Goal: Information Seeking & Learning: Learn about a topic

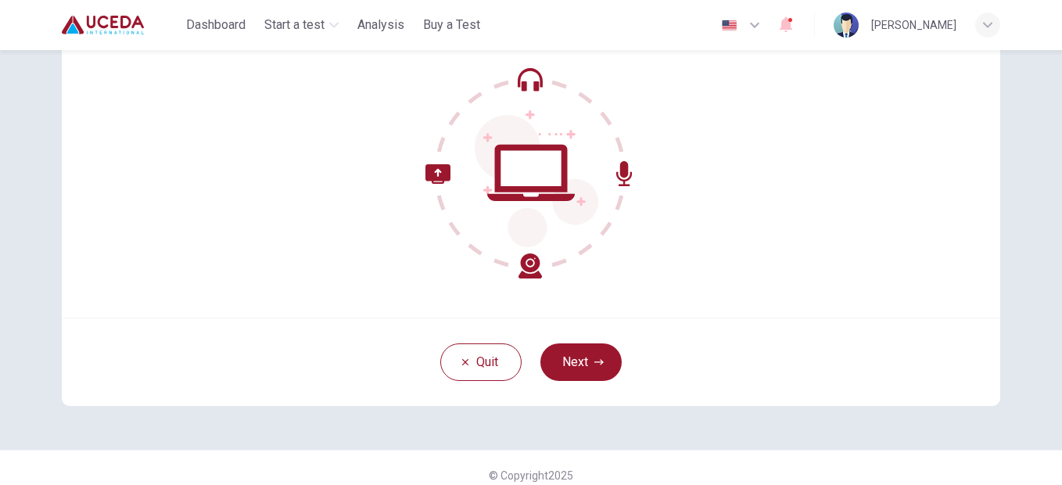
scroll to position [167, 0]
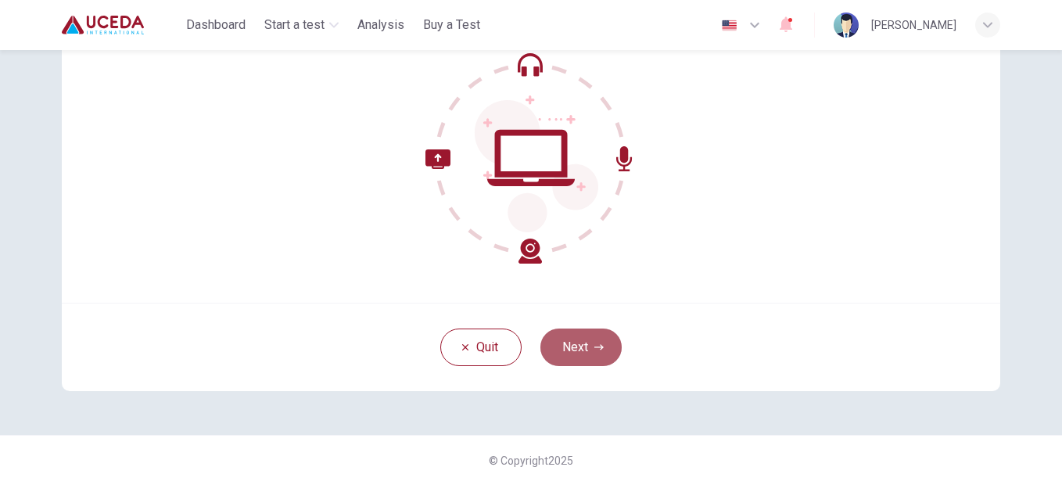
click at [565, 360] on button "Next" at bounding box center [580, 347] width 81 height 38
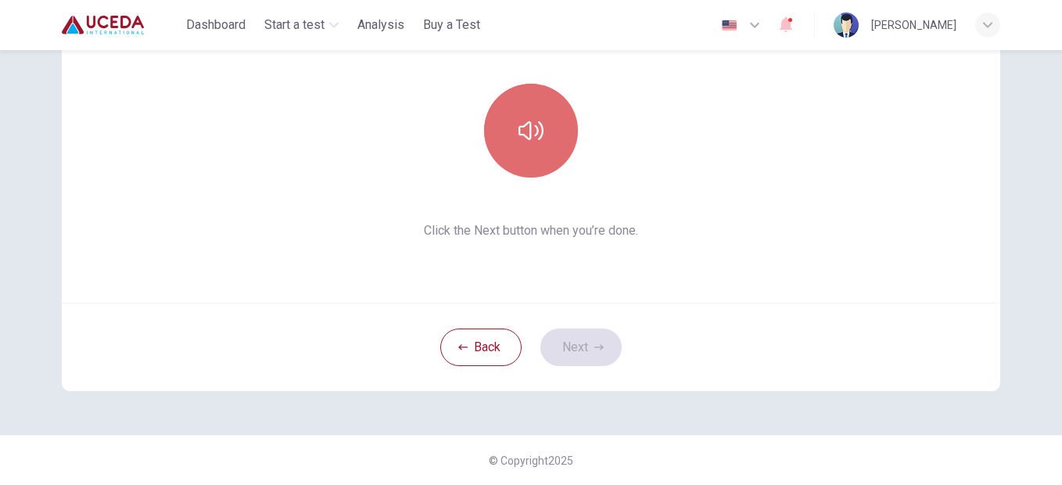
click at [529, 140] on icon "button" at bounding box center [530, 130] width 25 height 25
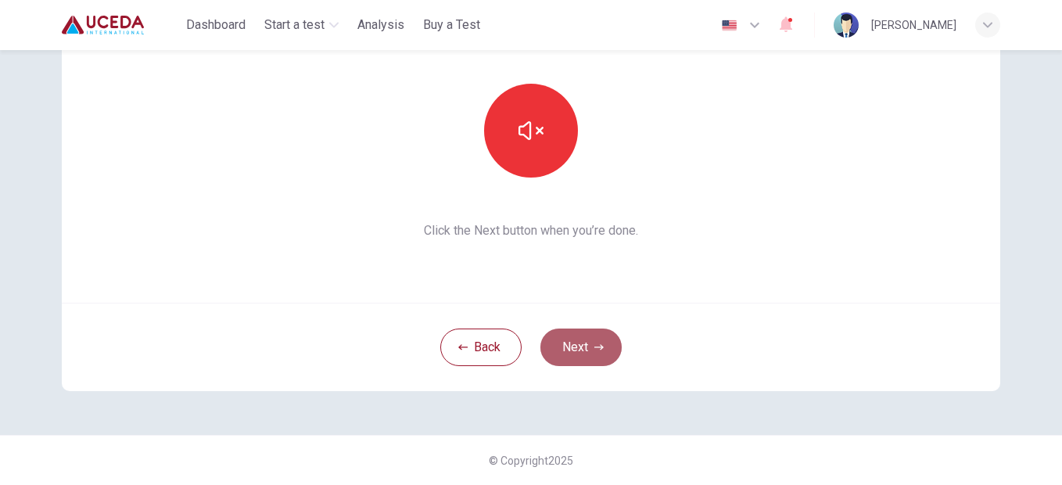
click at [576, 346] on button "Next" at bounding box center [580, 347] width 81 height 38
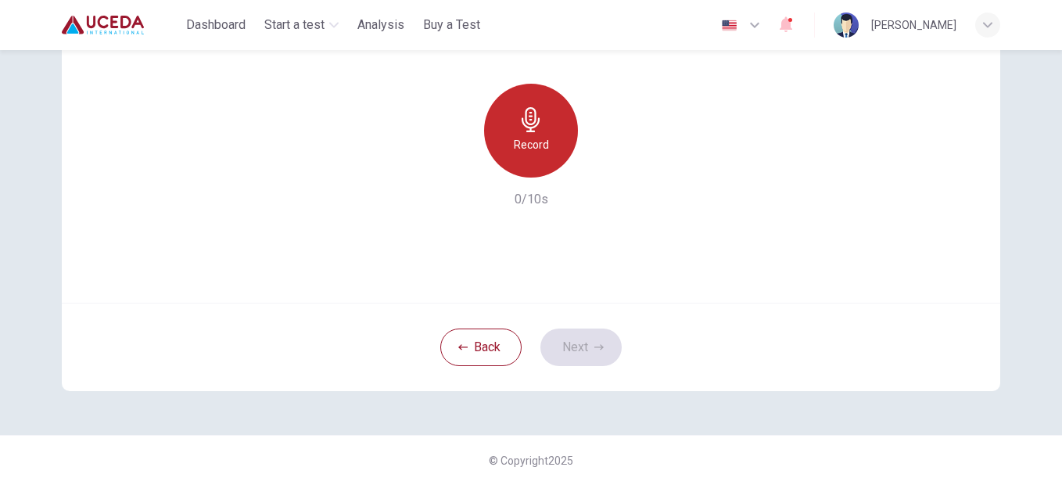
click at [526, 138] on h6 "Record" at bounding box center [531, 144] width 35 height 19
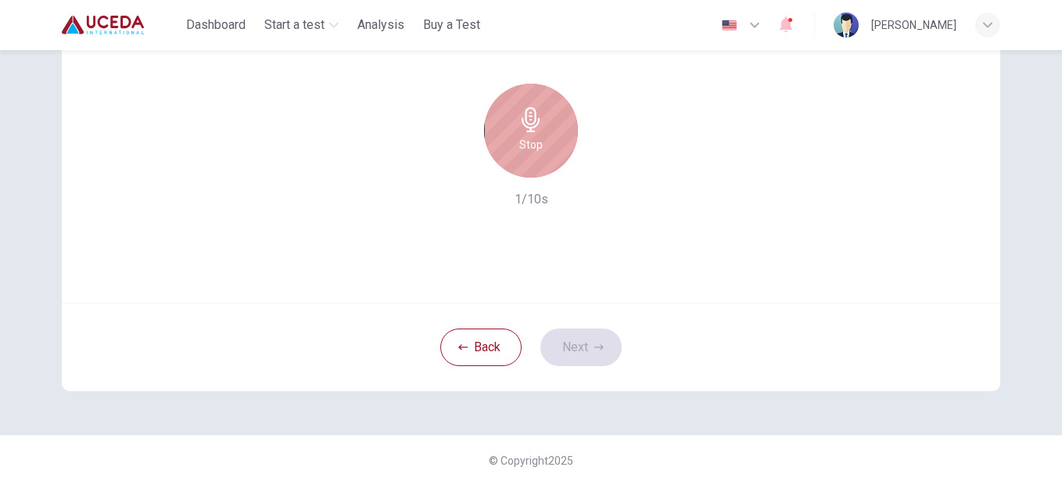
click at [526, 138] on h6 "Stop" at bounding box center [530, 144] width 23 height 19
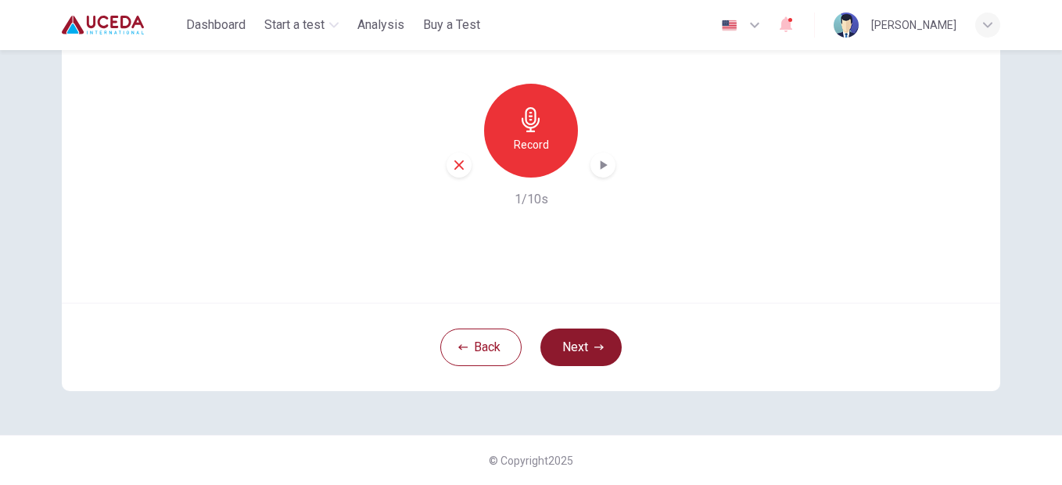
drag, startPoint x: 593, startPoint y: 371, endPoint x: 584, endPoint y: 347, distance: 25.7
click at [584, 347] on div "Back Next" at bounding box center [531, 347] width 938 height 88
click at [584, 347] on button "Next" at bounding box center [580, 347] width 81 height 38
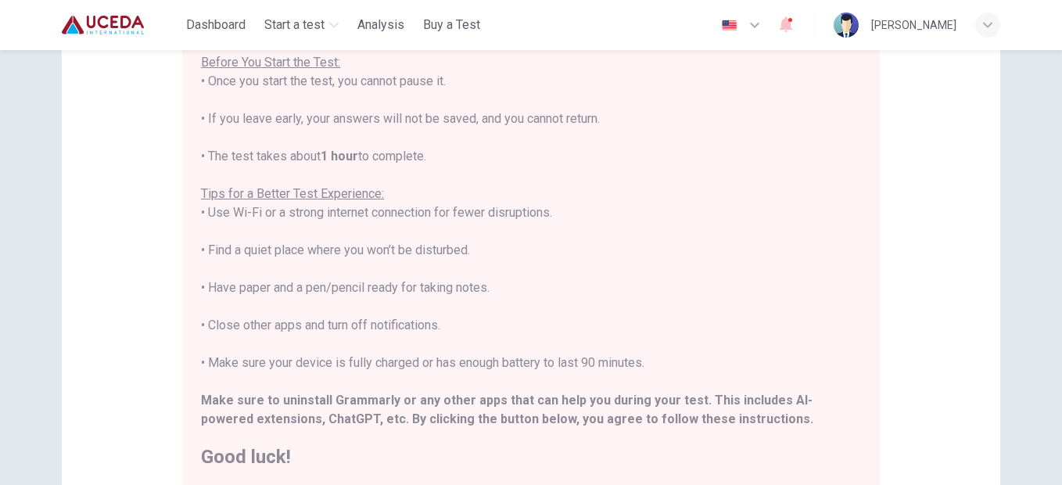
scroll to position [385, 0]
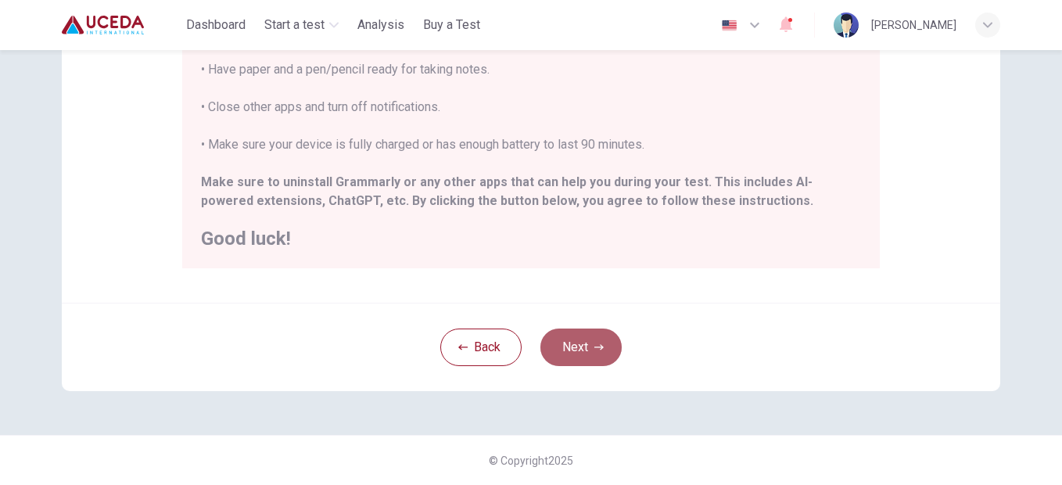
click at [601, 346] on button "Next" at bounding box center [580, 347] width 81 height 38
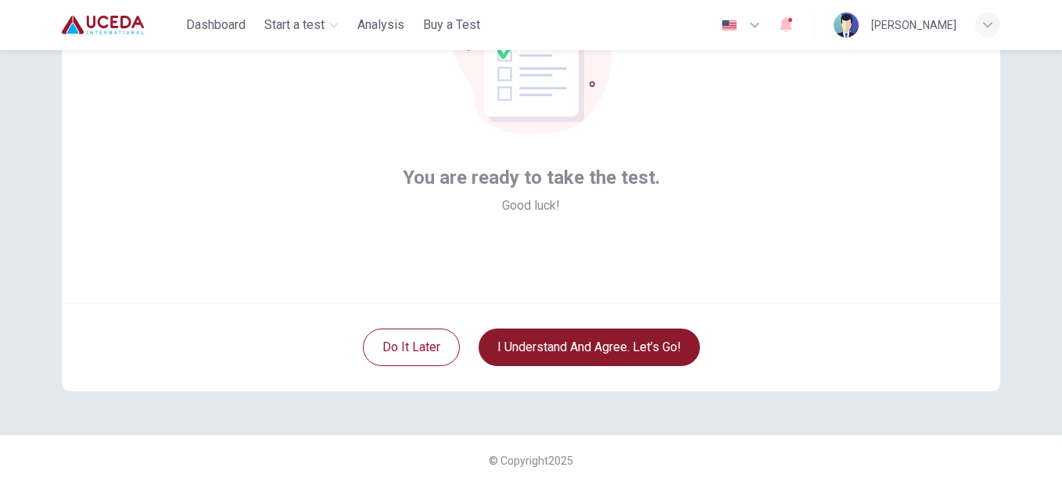
scroll to position [167, 0]
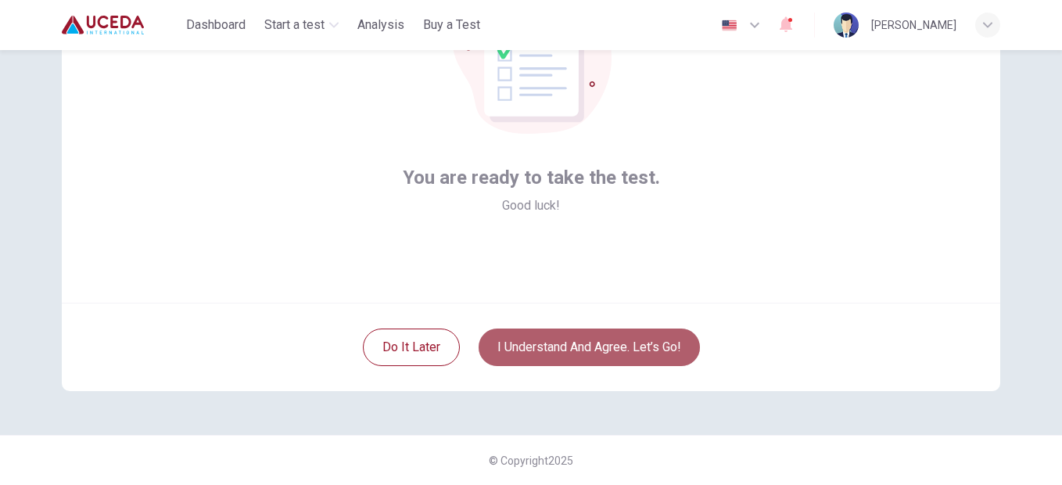
click at [548, 342] on button "I understand and agree. Let’s go!" at bounding box center [588, 347] width 221 height 38
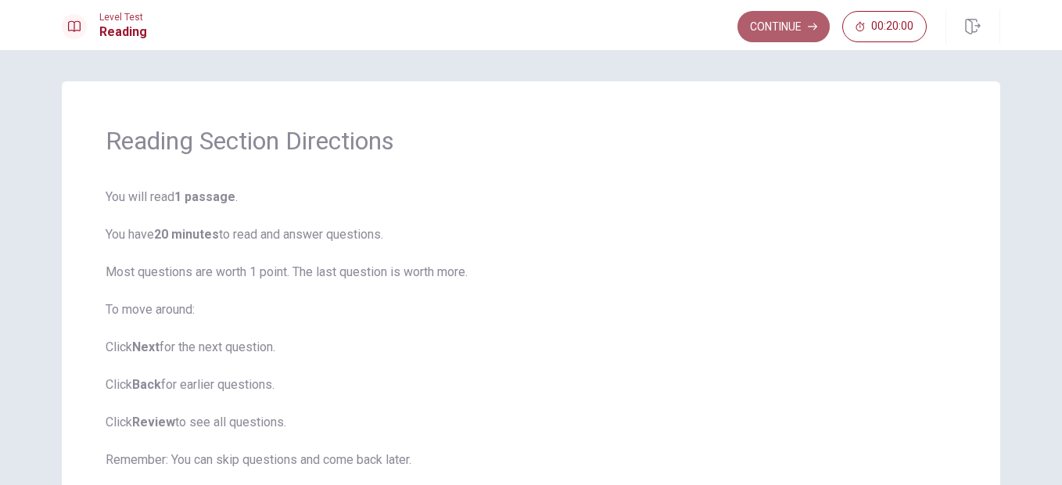
click at [759, 21] on button "Continue" at bounding box center [783, 26] width 92 height 31
click at [759, 21] on div "Continue 00:20:00" at bounding box center [831, 26] width 189 height 31
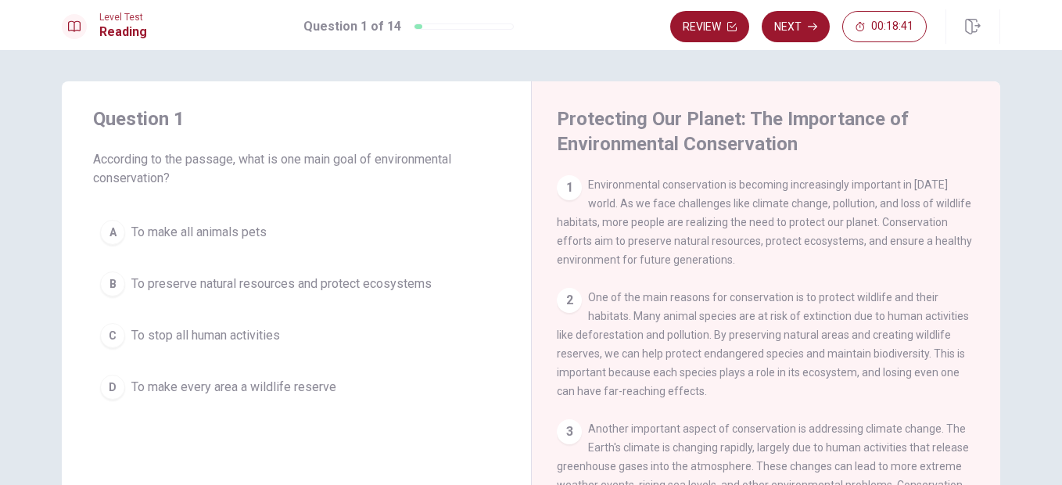
drag, startPoint x: 994, startPoint y: 230, endPoint x: 994, endPoint y: 242, distance: 12.5
click at [994, 242] on div "Protecting Our Planet: The Importance of Environmental Conservation 1 Environme…" at bounding box center [765, 365] width 469 height 568
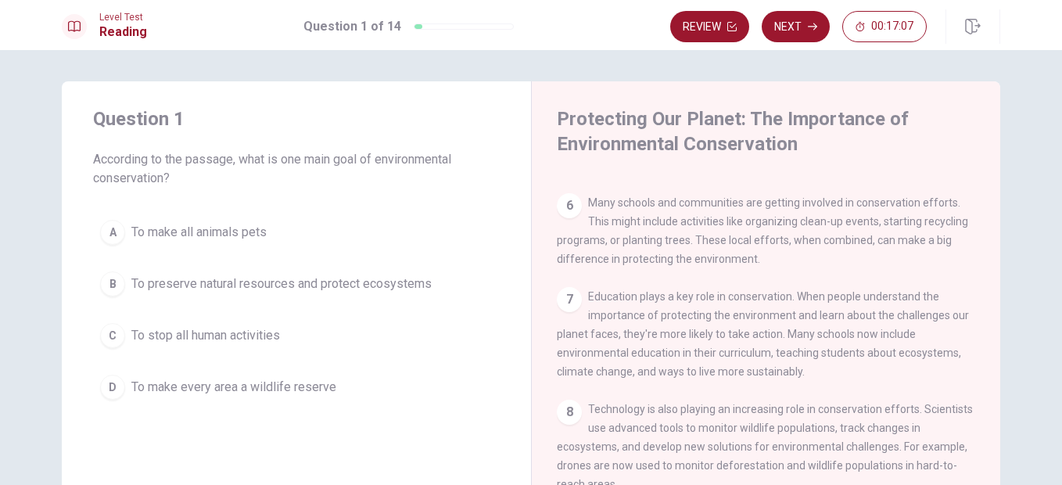
scroll to position [618, 0]
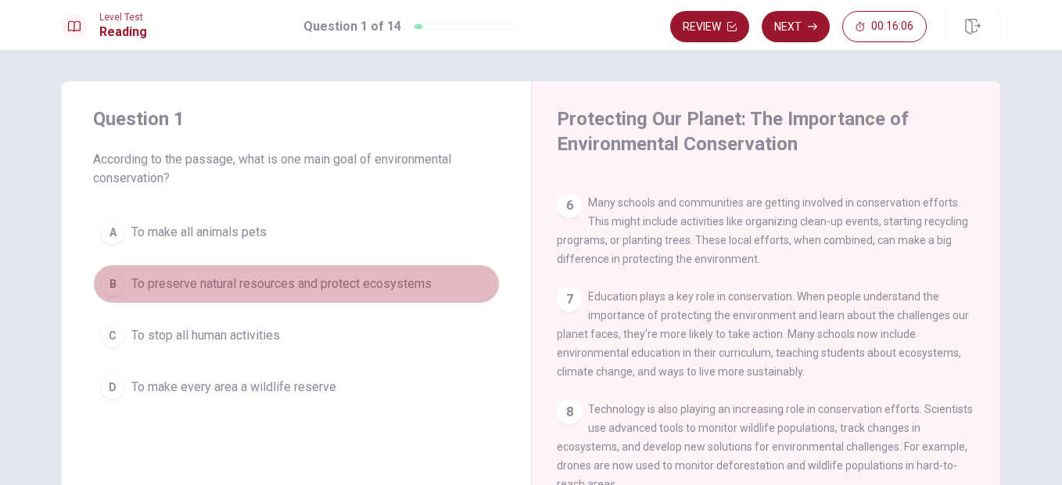
click at [166, 282] on span "To preserve natural resources and protect ecosystems" at bounding box center [281, 283] width 300 height 19
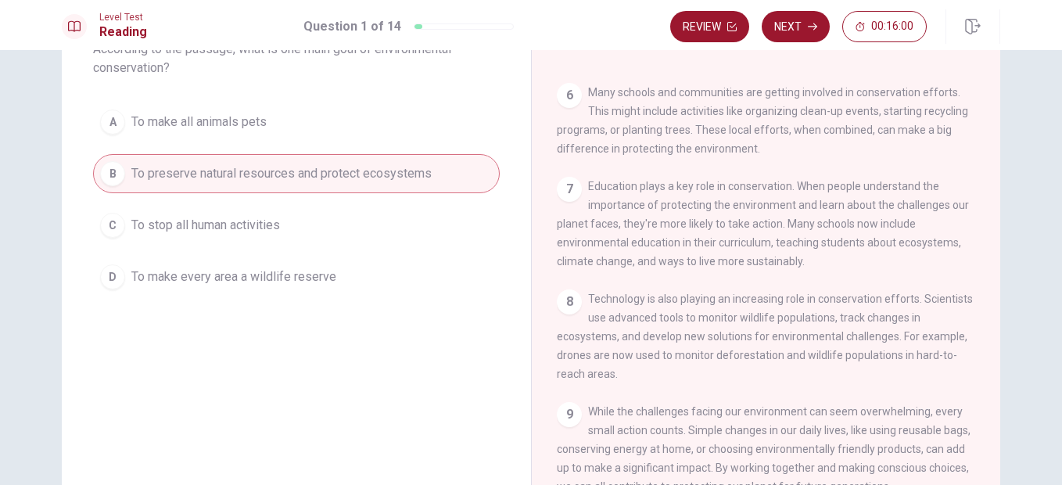
scroll to position [109, 0]
click at [790, 23] on button "Next" at bounding box center [796, 26] width 68 height 31
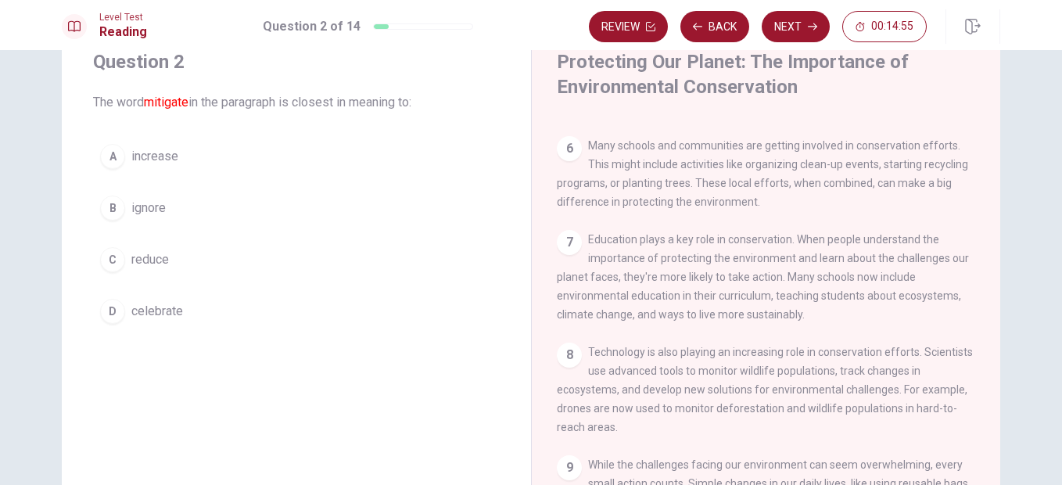
scroll to position [618, 0]
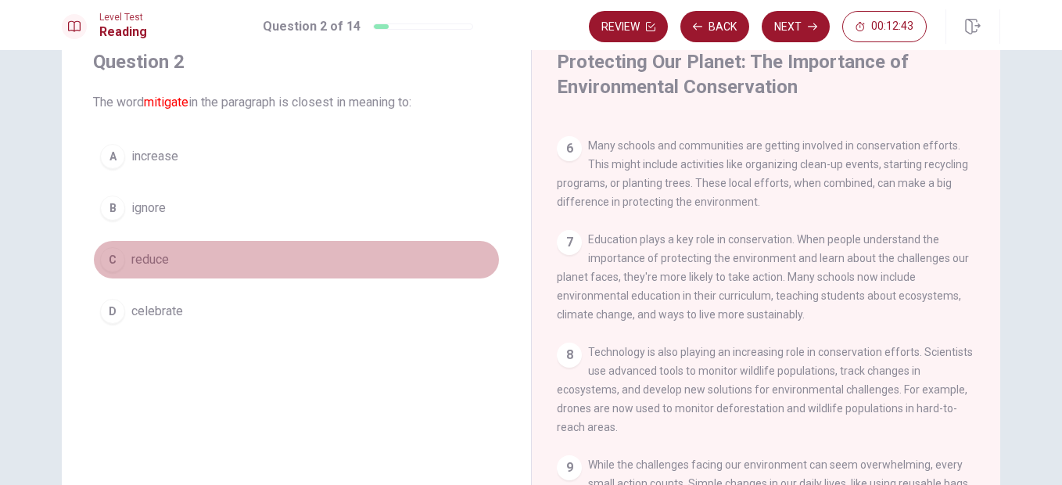
click at [131, 263] on span "reduce" at bounding box center [150, 259] width 38 height 19
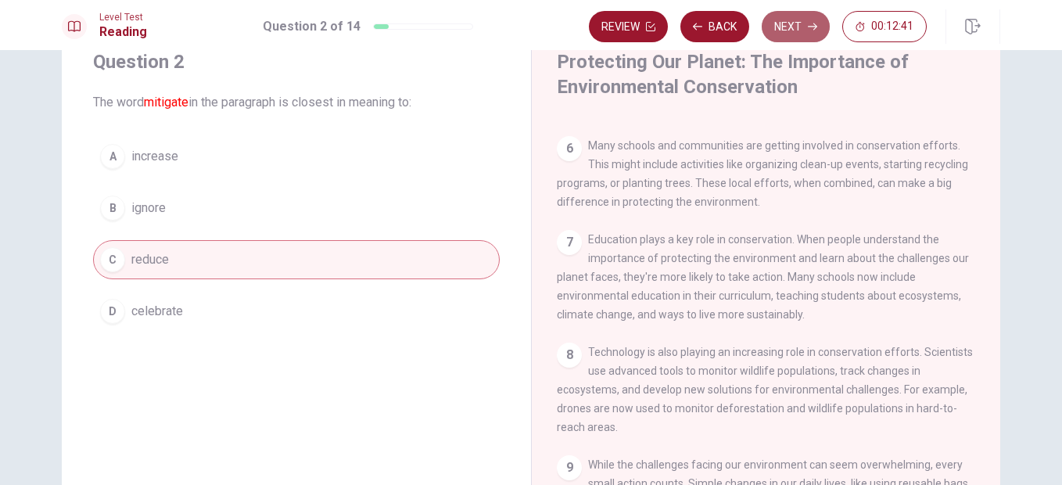
click at [790, 20] on button "Next" at bounding box center [796, 26] width 68 height 31
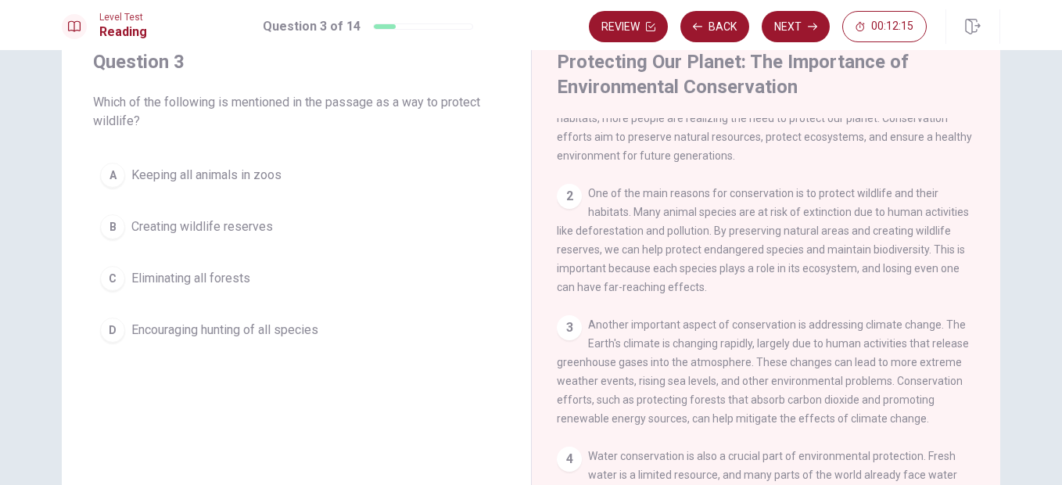
scroll to position [88, 0]
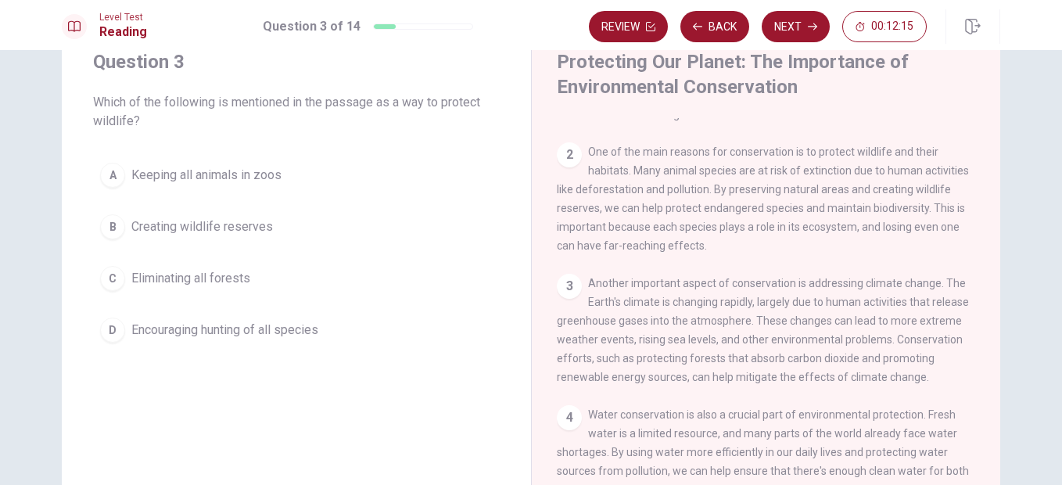
drag, startPoint x: 995, startPoint y: 187, endPoint x: 1010, endPoint y: 249, distance: 64.3
click at [1010, 249] on div "Question 3 Which of the following is mentioned in the passage as a way to prote…" at bounding box center [531, 308] width 988 height 568
click at [1011, 251] on div "Question 3 Which of the following is mentioned in the passage as a way to prote…" at bounding box center [531, 308] width 988 height 568
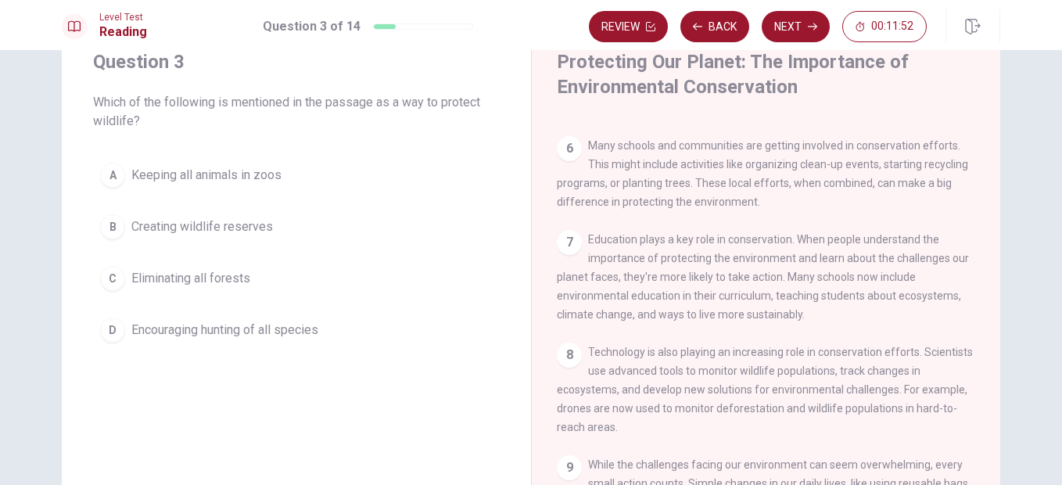
scroll to position [618, 0]
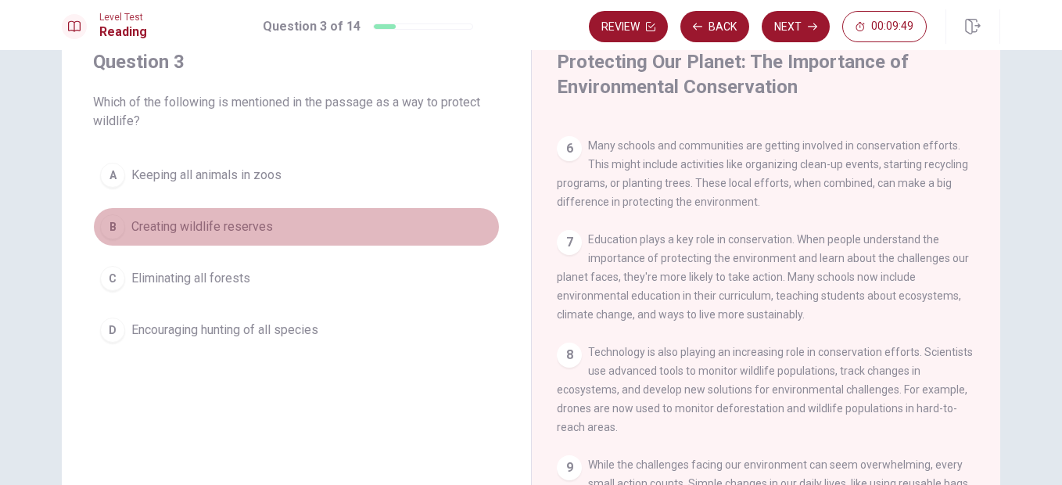
click at [224, 217] on span "Creating wildlife reserves" at bounding box center [202, 226] width 142 height 19
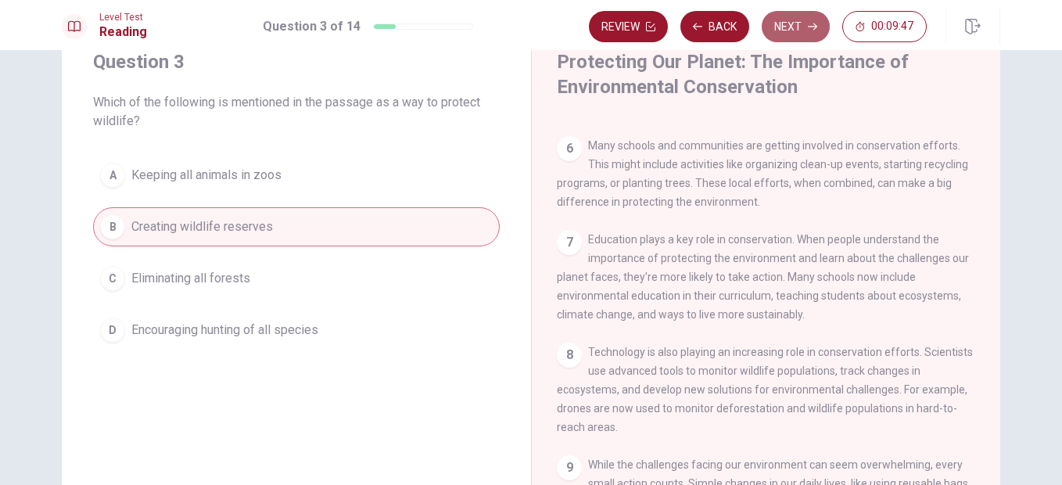
click at [783, 20] on button "Next" at bounding box center [796, 26] width 68 height 31
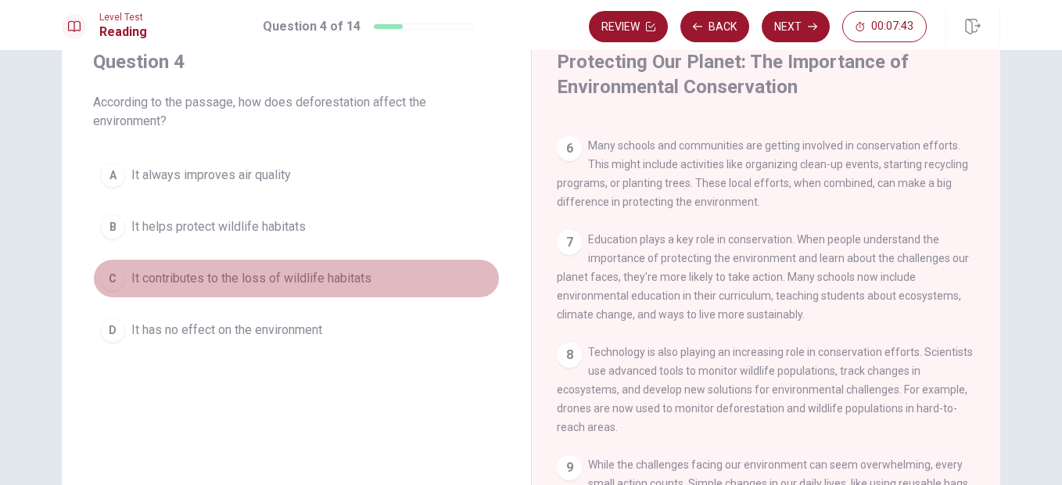
click at [237, 278] on span "It contributes to the loss of wildlife habitats" at bounding box center [251, 278] width 240 height 19
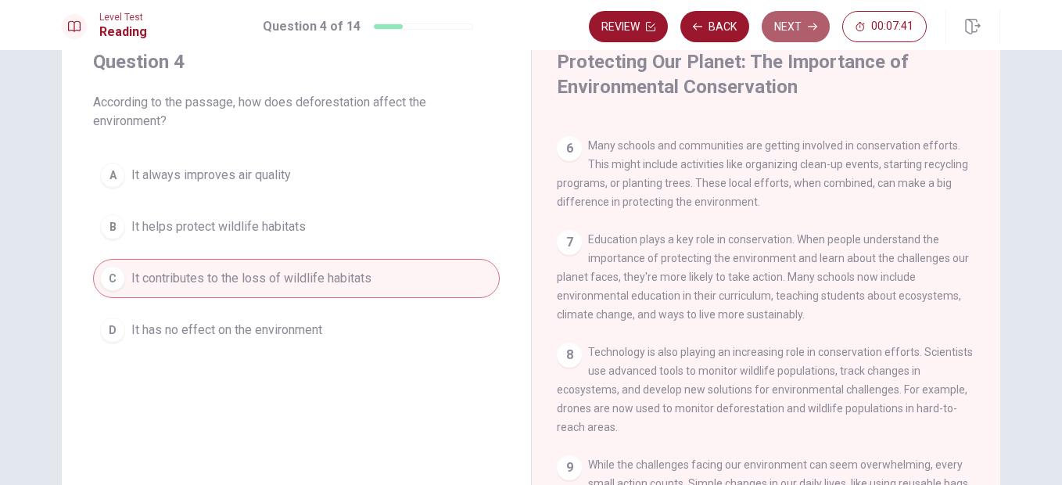
click at [776, 20] on button "Next" at bounding box center [796, 26] width 68 height 31
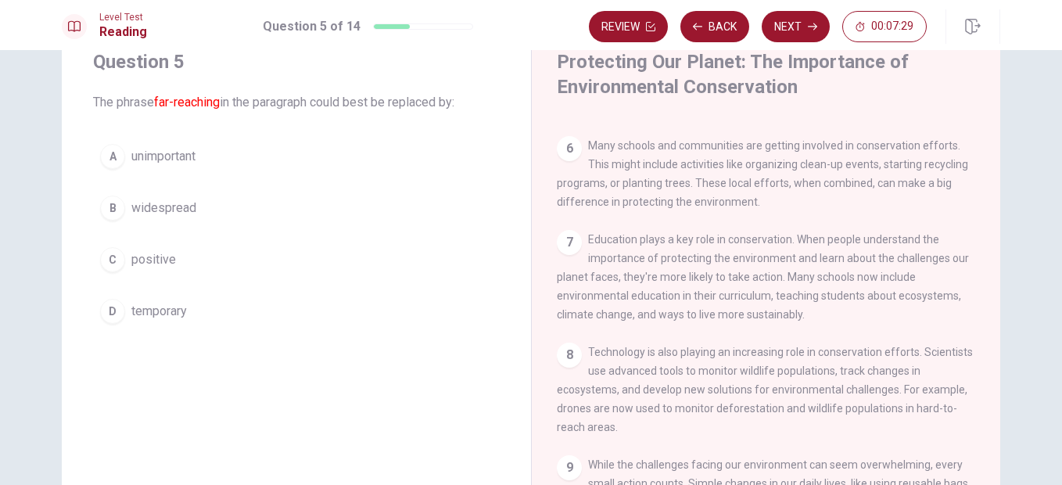
scroll to position [543, 0]
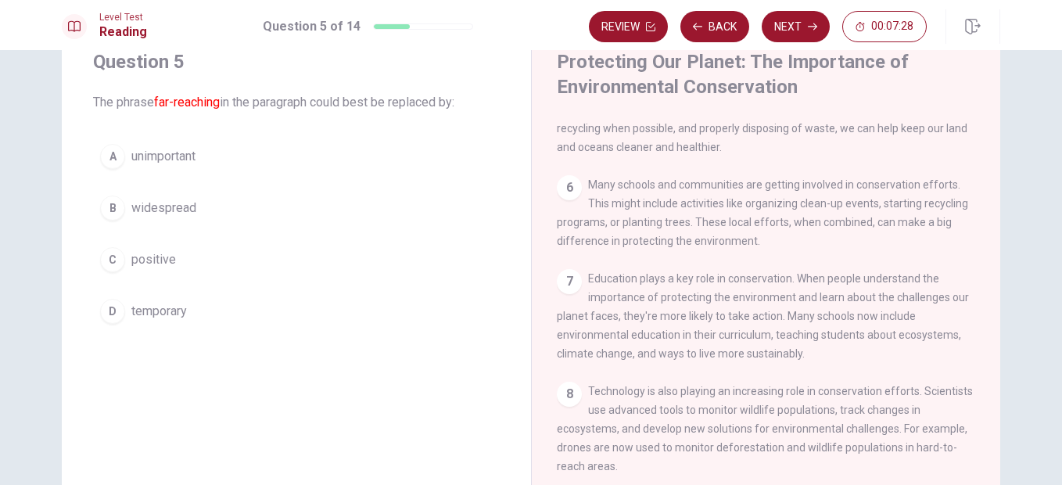
drag, startPoint x: 1023, startPoint y: 242, endPoint x: 1020, endPoint y: 124, distance: 118.1
click at [1020, 124] on div "Question 5 The phrase far-reaching in the paragraph could best be replaced by: …" at bounding box center [531, 308] width 988 height 568
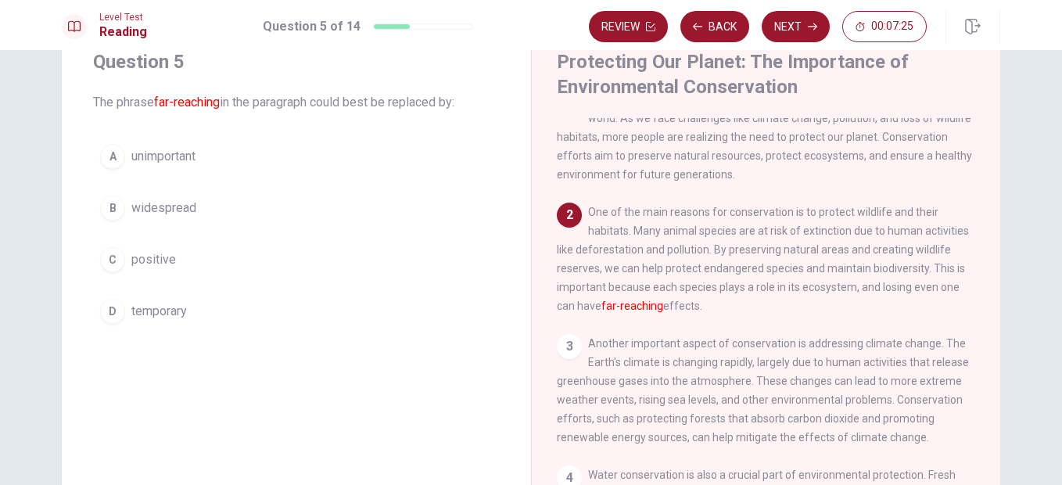
scroll to position [0, 0]
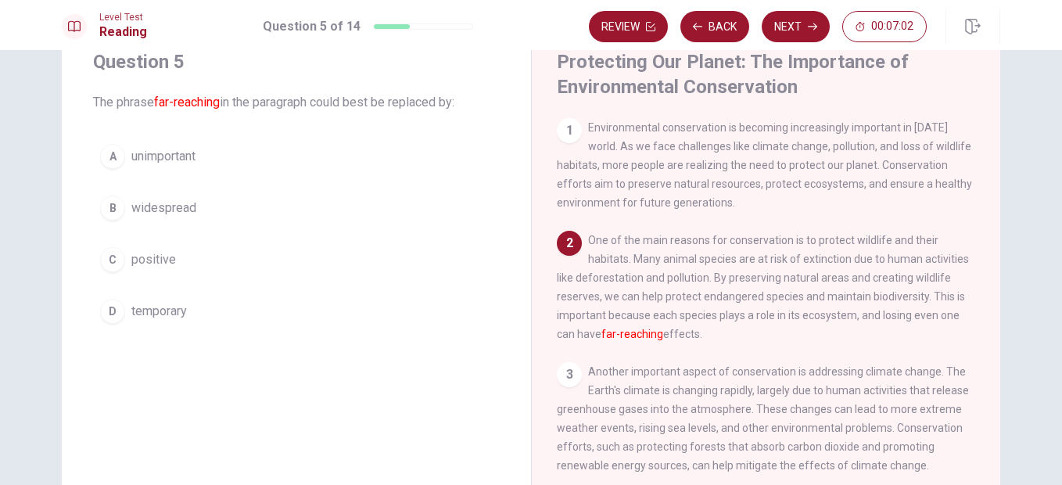
drag, startPoint x: 992, startPoint y: 192, endPoint x: 1005, endPoint y: 253, distance: 61.7
click at [1005, 253] on div "Question 5 The phrase far-reaching in the paragraph could best be replaced by: …" at bounding box center [531, 308] width 988 height 568
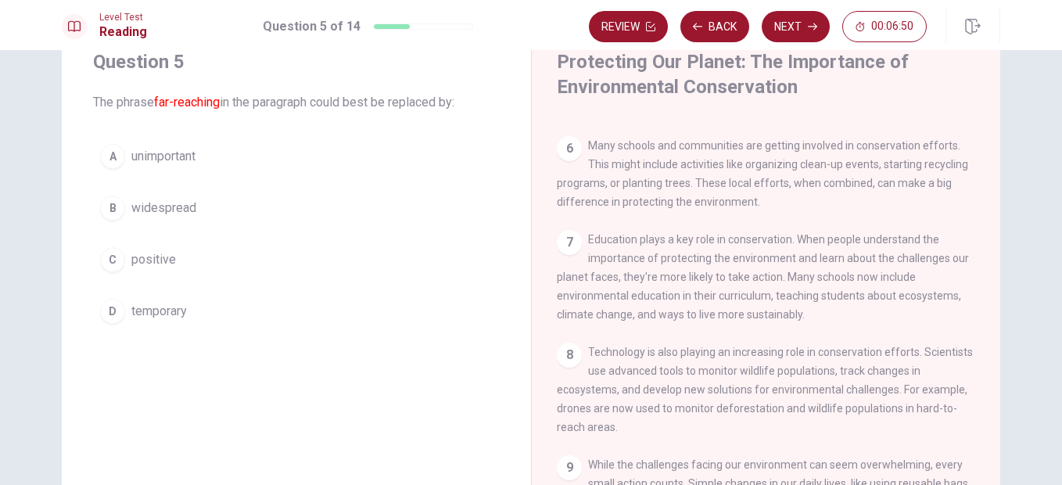
scroll to position [618, 0]
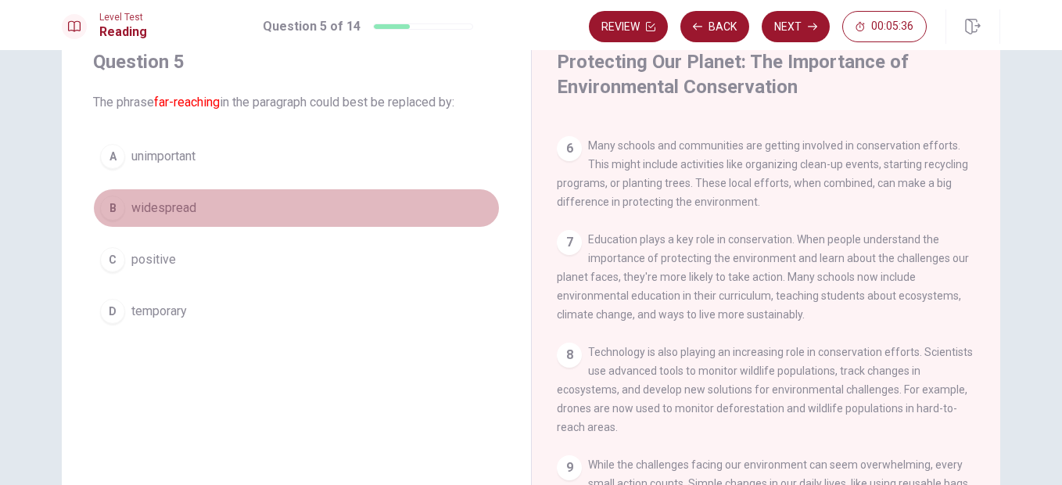
click at [182, 206] on span "widespread" at bounding box center [163, 208] width 65 height 19
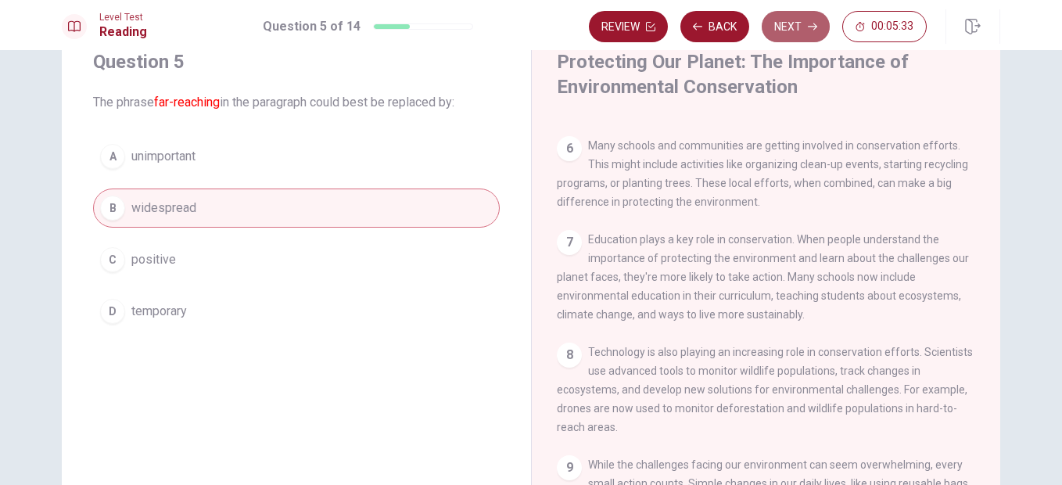
click at [794, 22] on button "Next" at bounding box center [796, 26] width 68 height 31
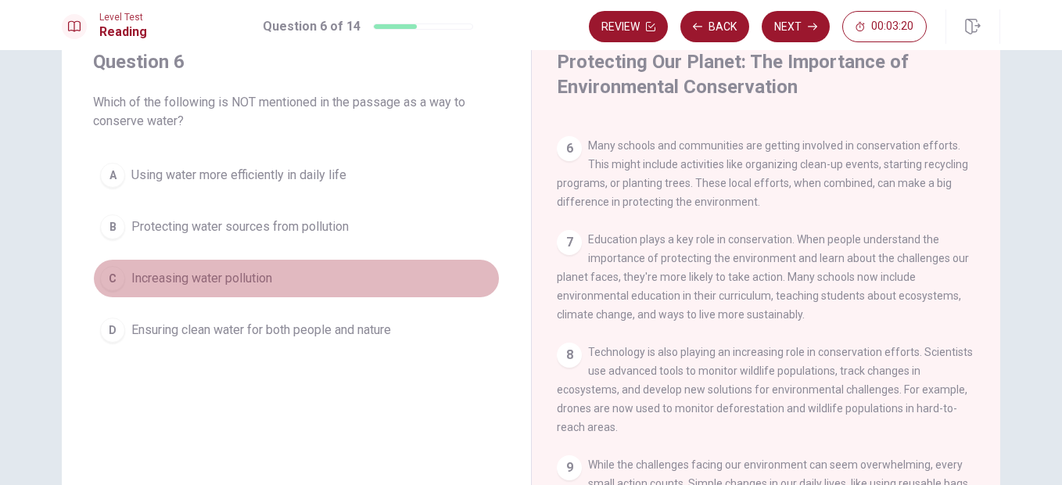
click at [236, 282] on span "Increasing water pollution" at bounding box center [201, 278] width 141 height 19
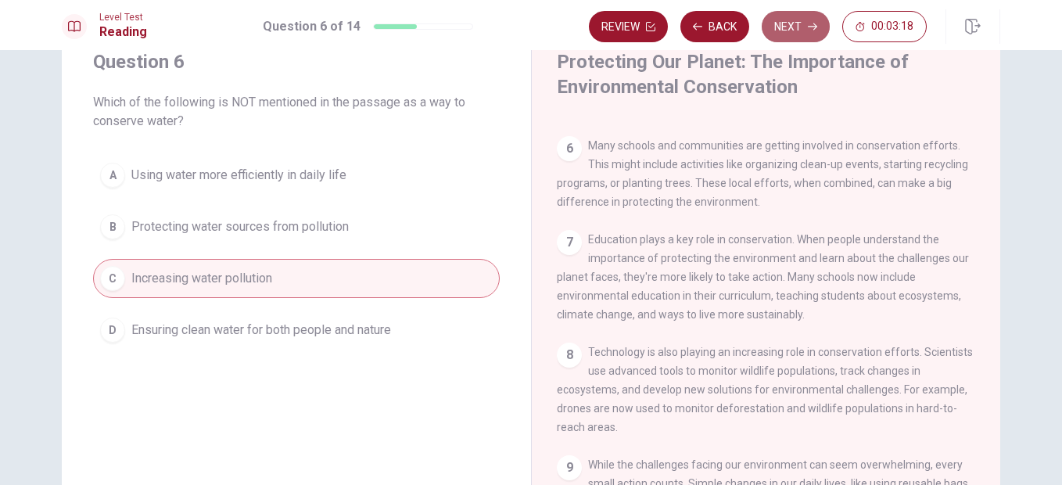
click at [786, 25] on button "Next" at bounding box center [796, 26] width 68 height 31
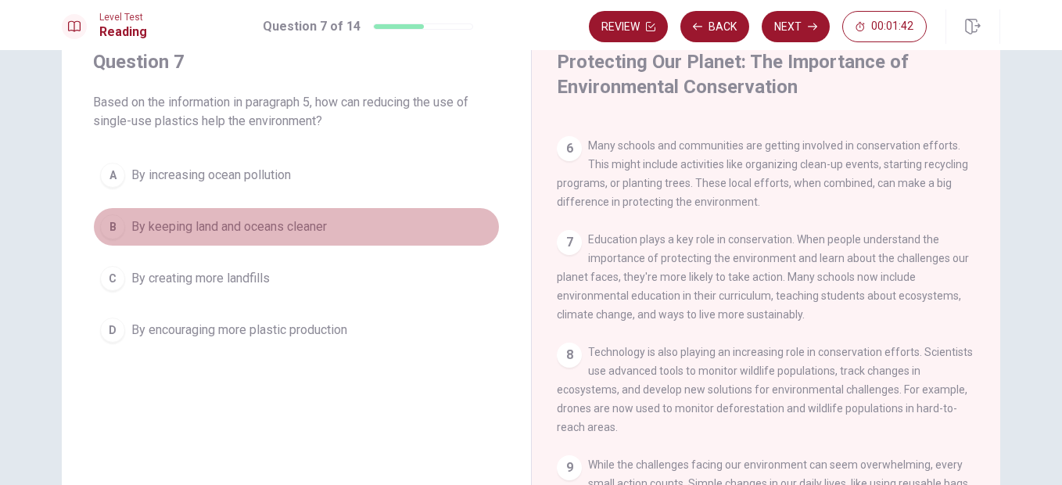
click at [242, 224] on span "By keeping land and oceans cleaner" at bounding box center [228, 226] width 195 height 19
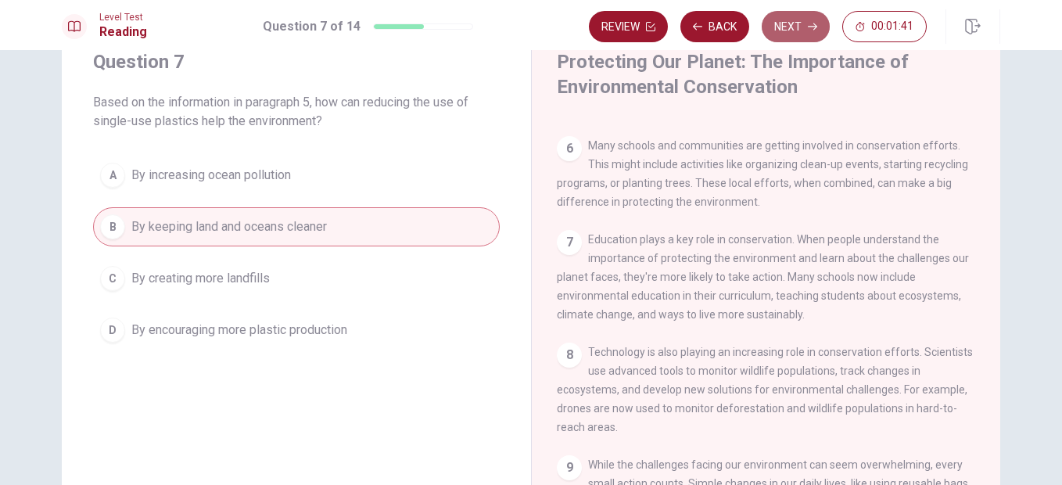
click at [787, 34] on button "Next" at bounding box center [796, 26] width 68 height 31
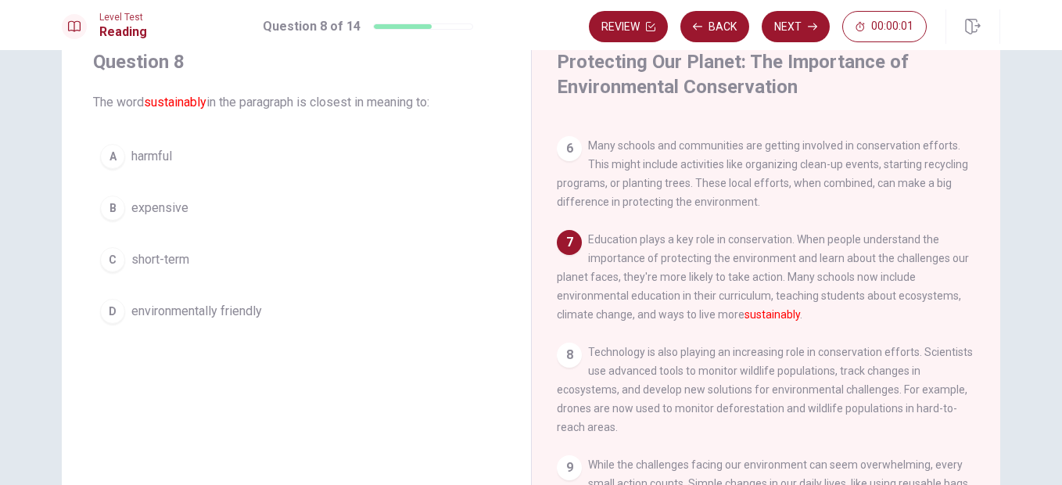
click at [211, 311] on span "environmentally friendly" at bounding box center [196, 311] width 131 height 19
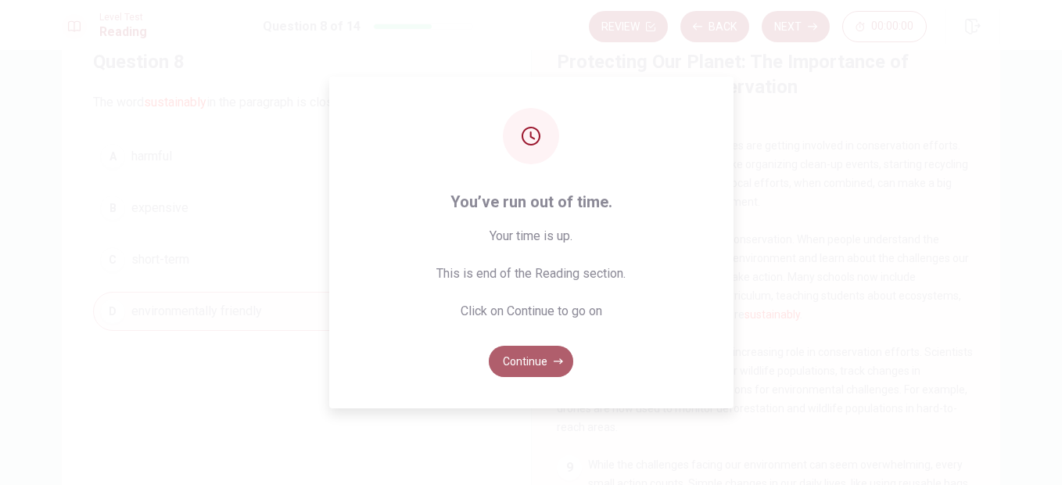
click at [524, 358] on button "Continue" at bounding box center [531, 361] width 84 height 31
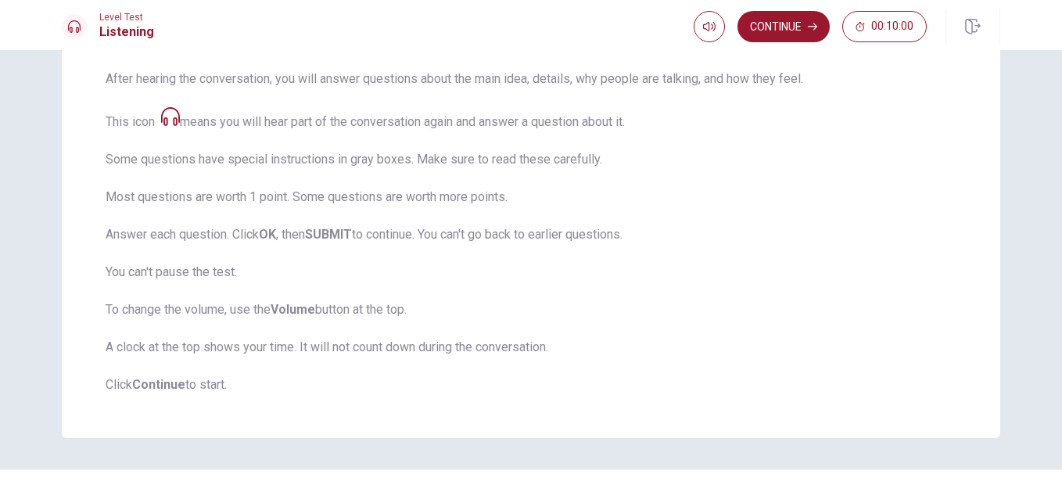
scroll to position [236, 0]
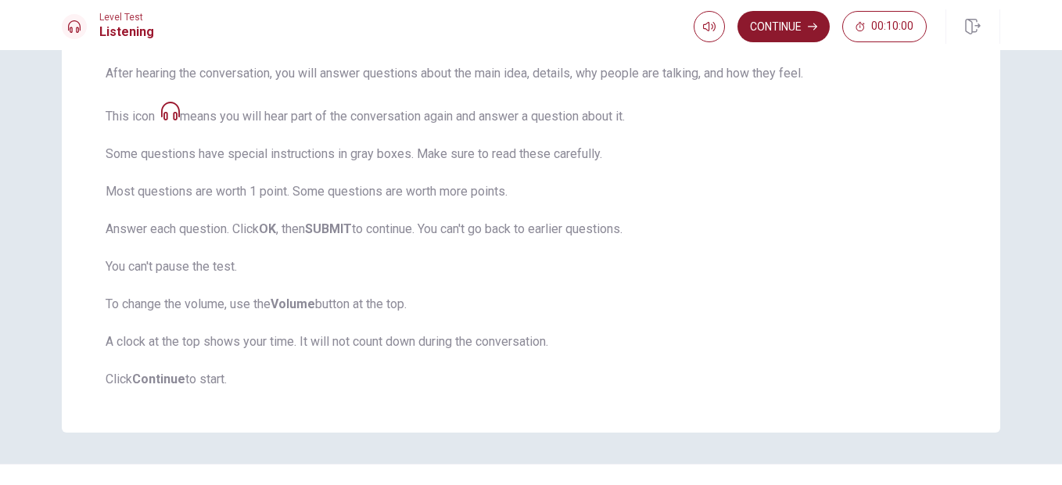
click at [762, 30] on button "Continue" at bounding box center [783, 26] width 92 height 31
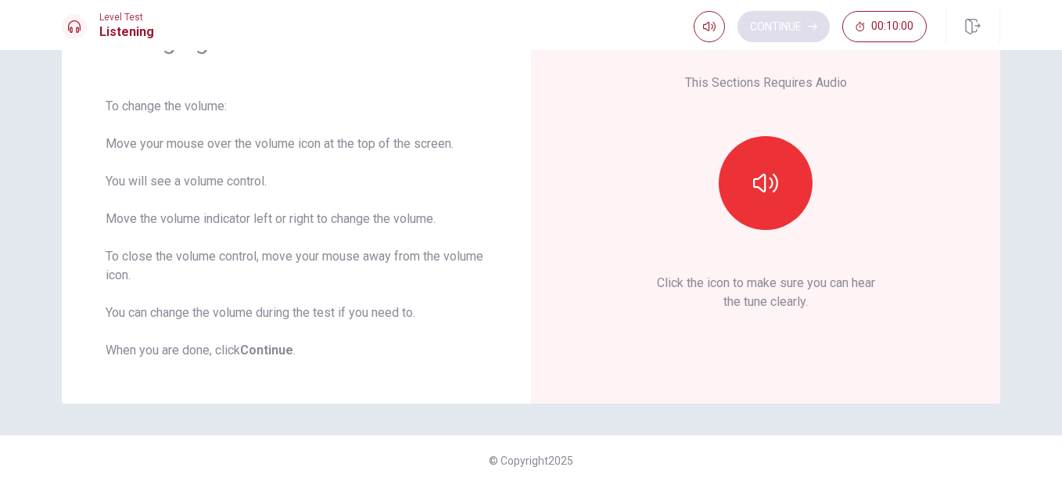
scroll to position [100, 0]
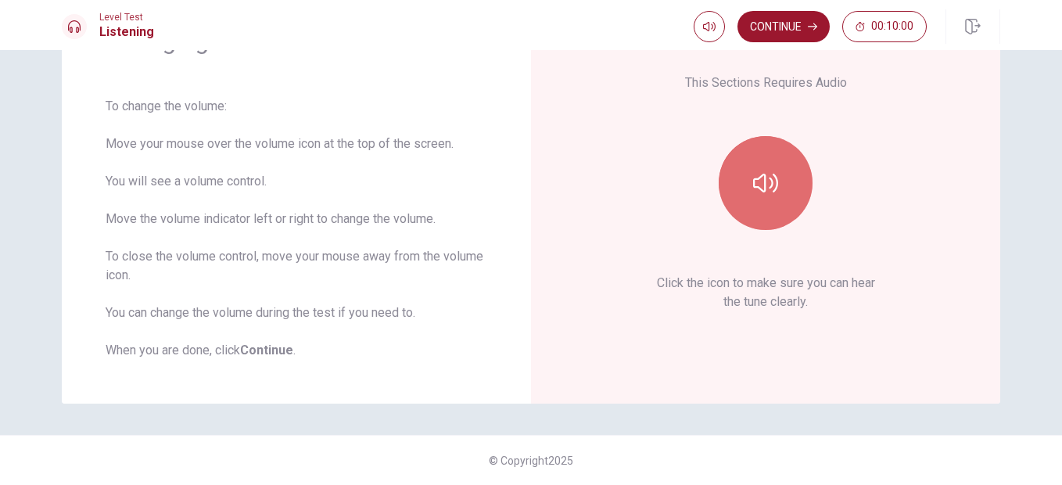
click at [753, 188] on icon "button" at bounding box center [765, 183] width 25 height 19
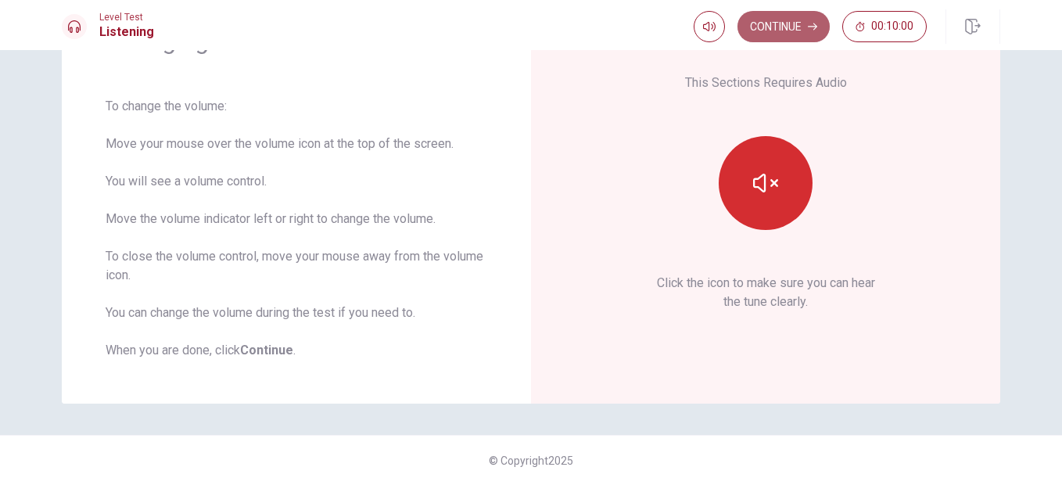
click at [777, 31] on button "Continue" at bounding box center [783, 26] width 92 height 31
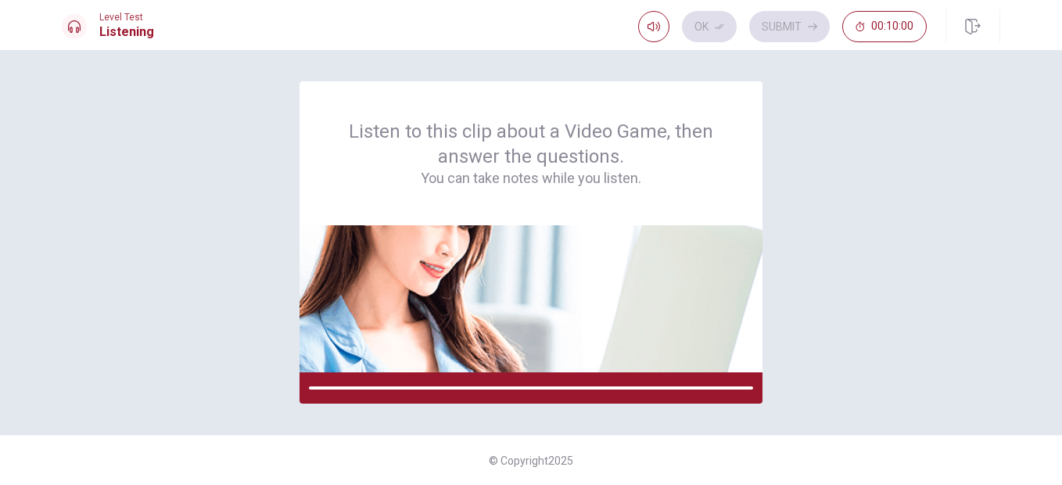
scroll to position [0, 0]
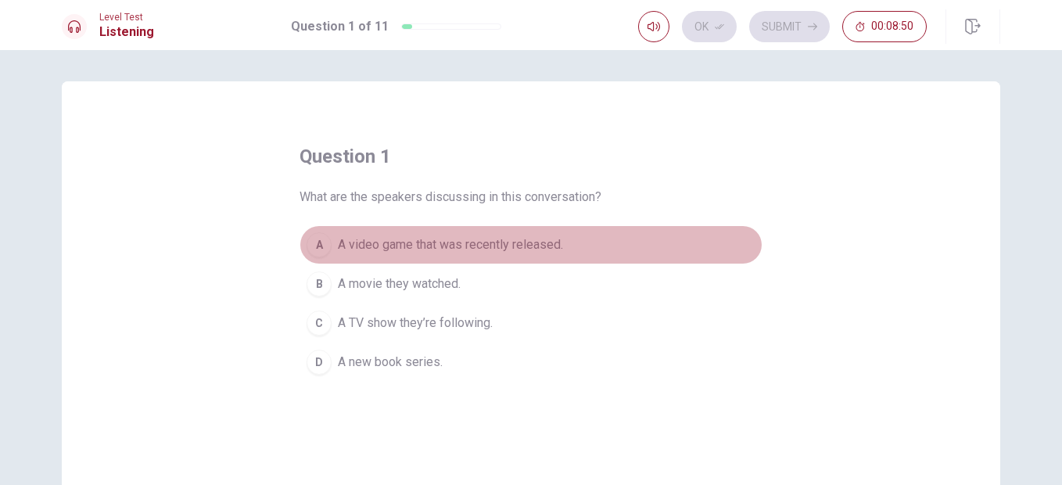
click at [429, 239] on span "A video game that was recently released." at bounding box center [450, 244] width 225 height 19
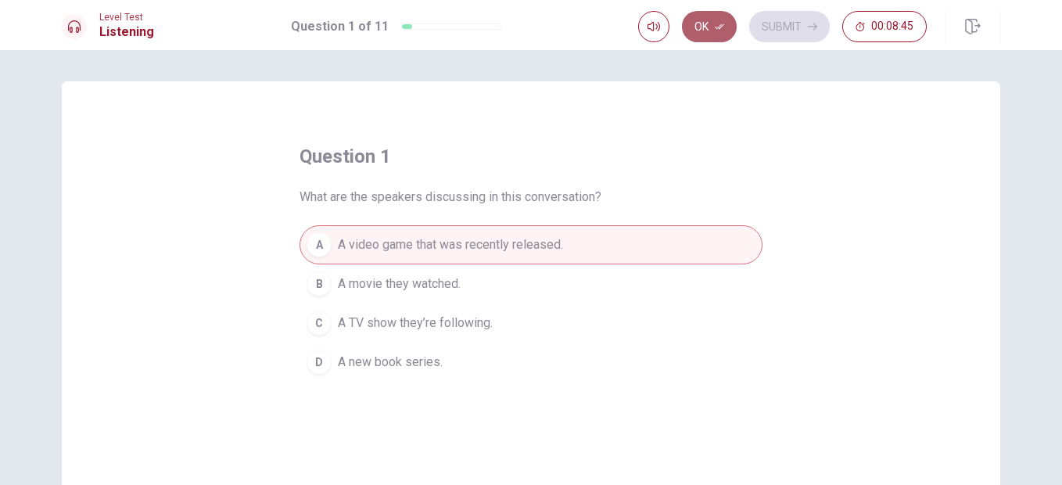
click at [715, 24] on icon "button" at bounding box center [719, 26] width 9 height 9
click at [786, 34] on button "Submit" at bounding box center [789, 26] width 81 height 31
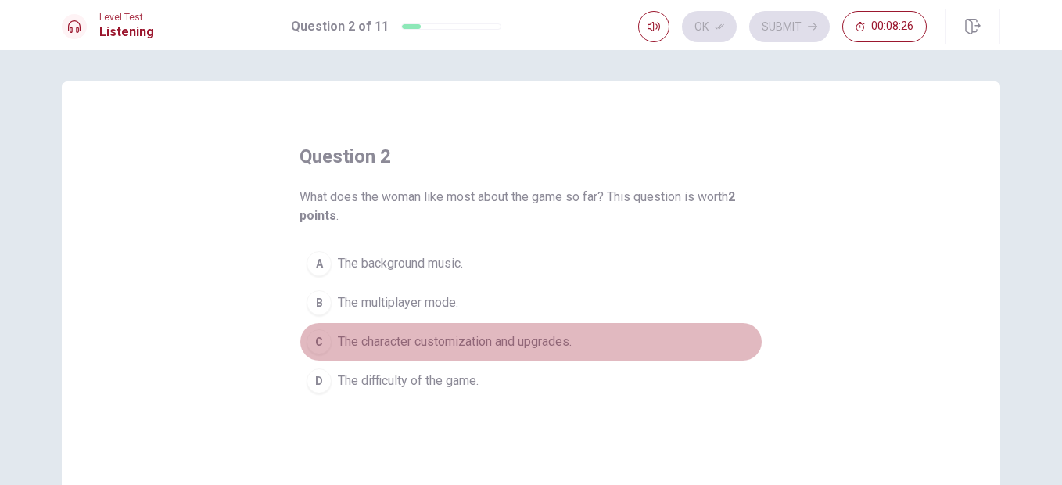
click at [453, 332] on span "The character customization and upgrades." at bounding box center [455, 341] width 234 height 19
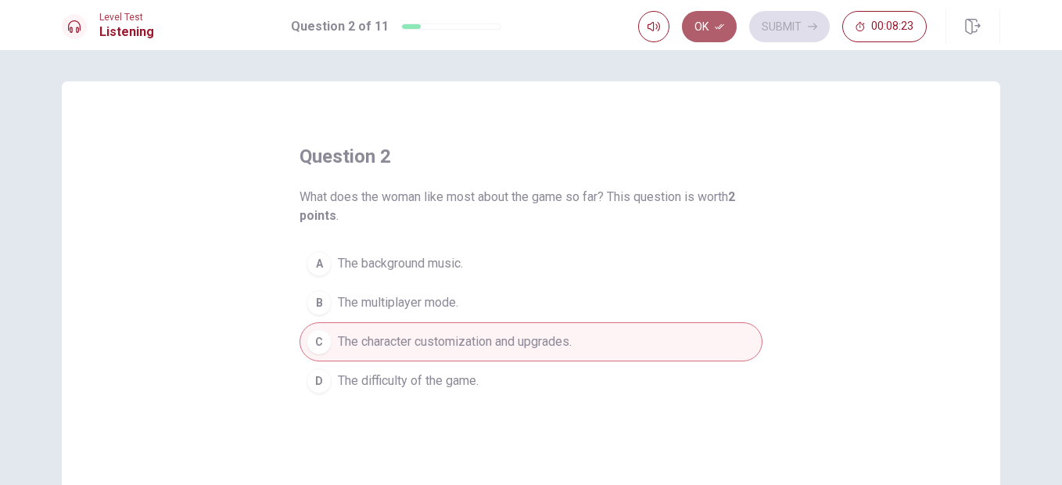
click at [715, 22] on icon "button" at bounding box center [719, 26] width 9 height 9
click at [777, 16] on button "Submit" at bounding box center [789, 26] width 81 height 31
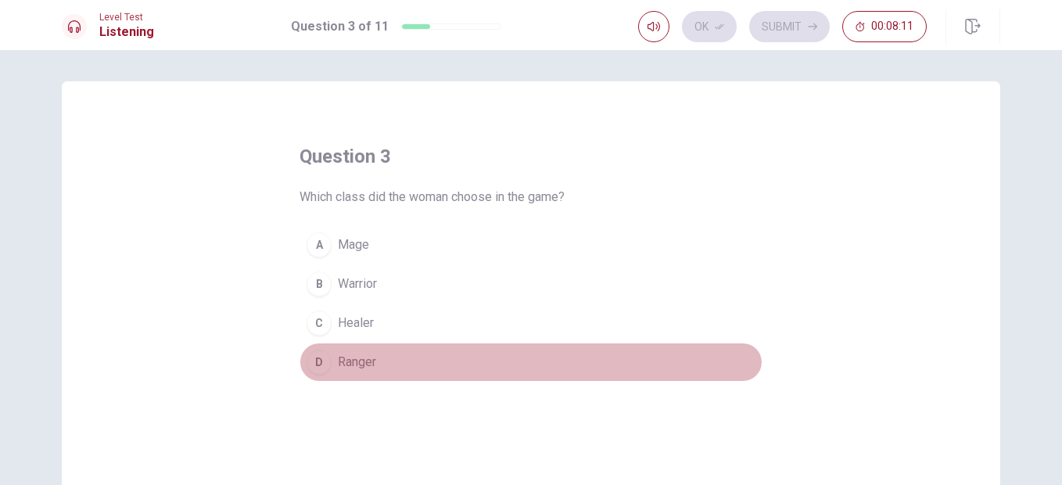
click at [370, 360] on span "Ranger" at bounding box center [357, 362] width 38 height 19
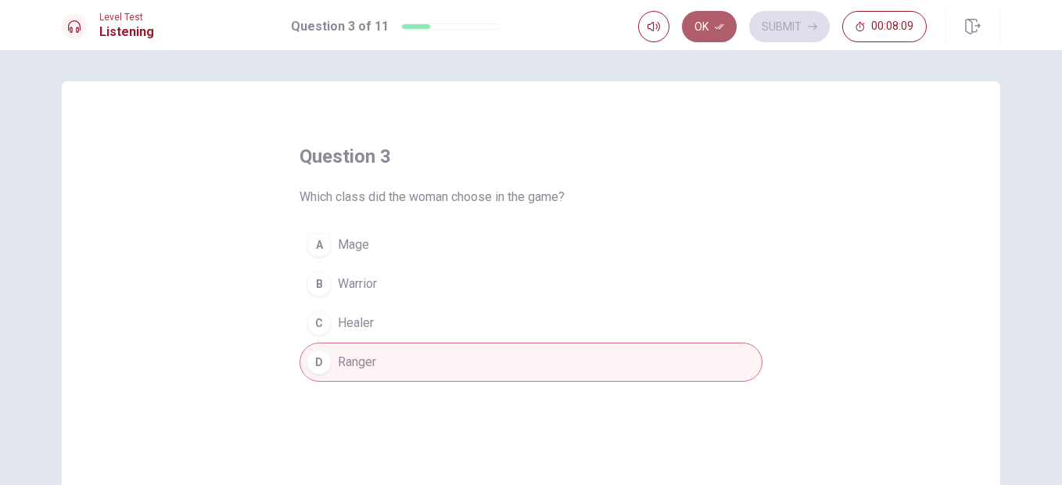
click at [702, 30] on button "Ok" at bounding box center [709, 26] width 55 height 31
click at [779, 29] on button "Submit" at bounding box center [789, 26] width 81 height 31
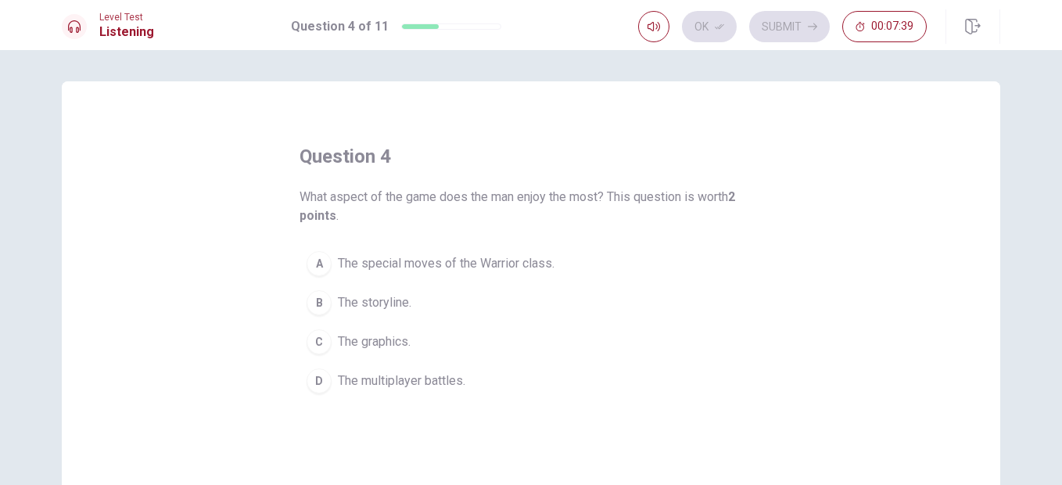
click at [381, 257] on span "The special moves of the Warrior class." at bounding box center [446, 263] width 217 height 19
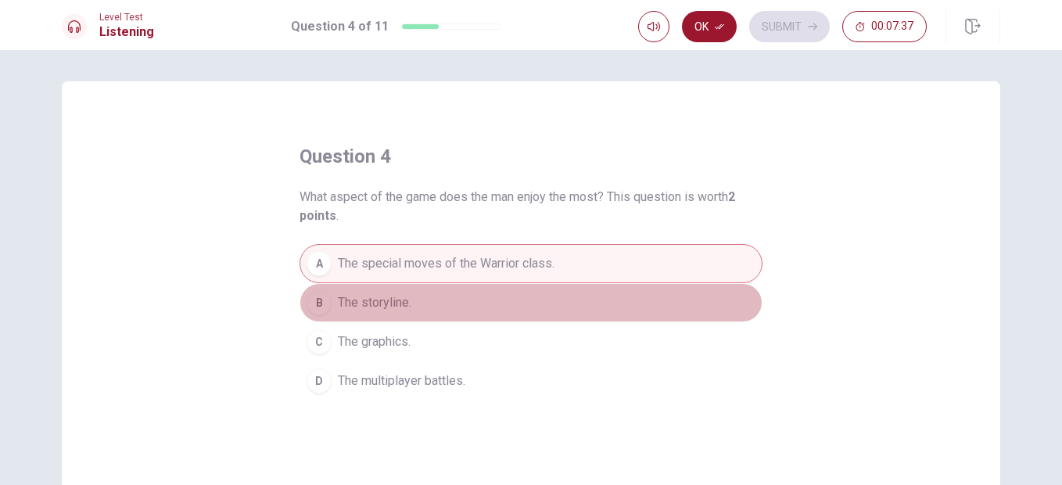
click at [357, 304] on span "The storyline." at bounding box center [374, 302] width 73 height 19
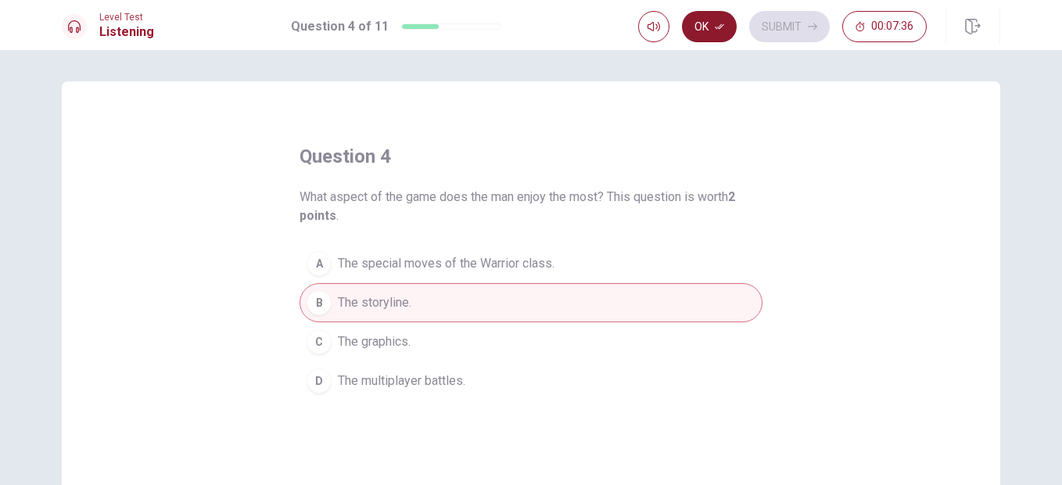
click at [716, 22] on icon "button" at bounding box center [719, 26] width 9 height 9
click at [783, 28] on button "Submit" at bounding box center [789, 26] width 81 height 31
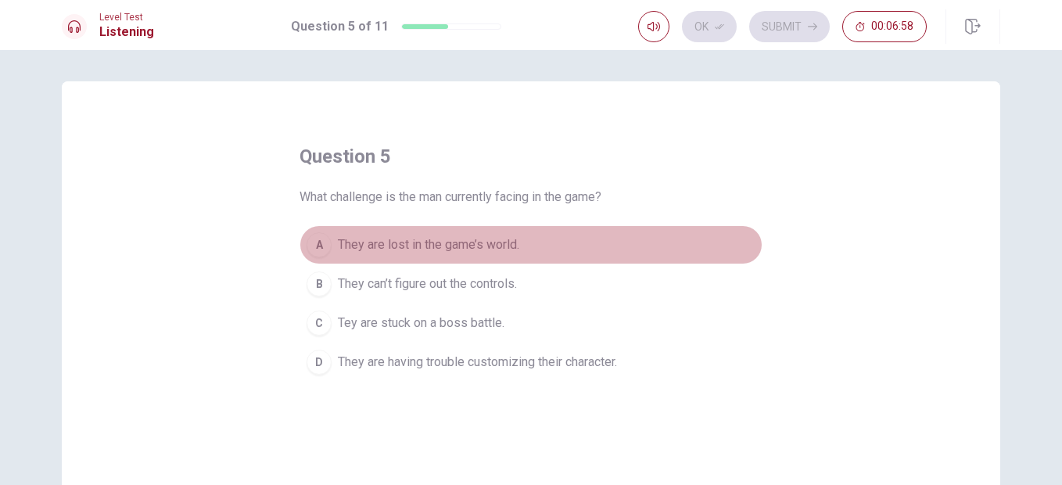
click at [397, 235] on span "They are lost in the game’s world." at bounding box center [428, 244] width 181 height 19
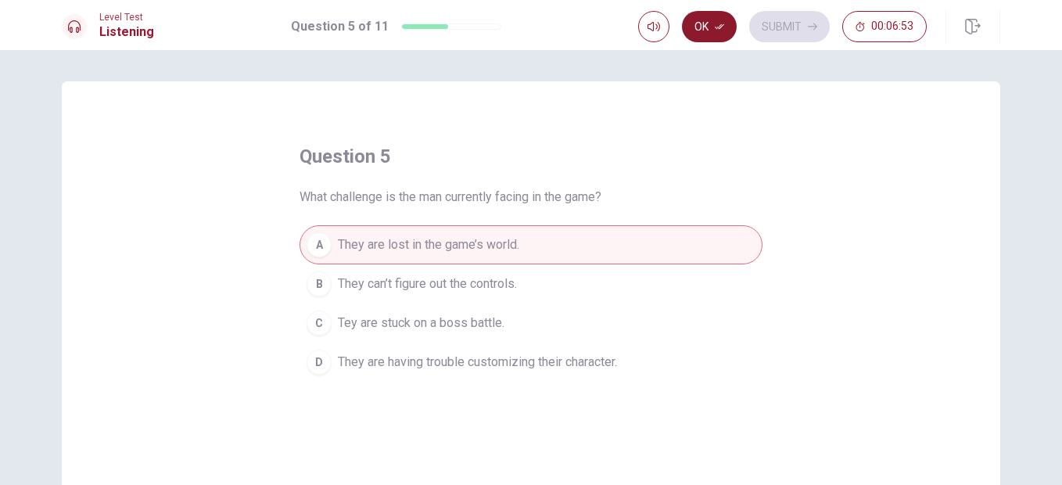
drag, startPoint x: 697, startPoint y: 44, endPoint x: 697, endPoint y: 24, distance: 19.5
click at [697, 24] on div "Level Test Listening Question 5 of 11 Ok Submit 00:06:53" at bounding box center [531, 25] width 1062 height 50
click at [697, 24] on button "Ok" at bounding box center [709, 26] width 55 height 31
click at [776, 33] on button "Submit" at bounding box center [789, 26] width 81 height 31
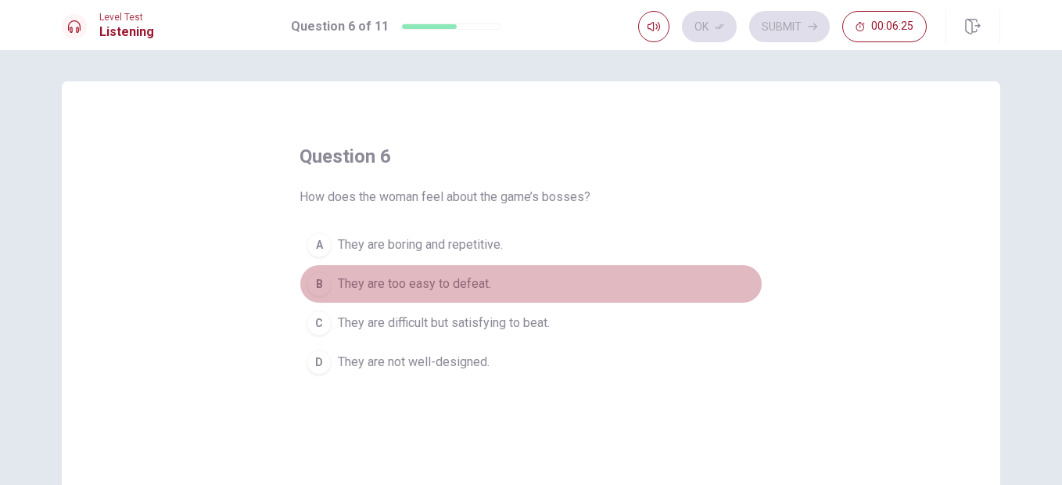
click at [417, 288] on span "They are too easy to defeat." at bounding box center [414, 283] width 153 height 19
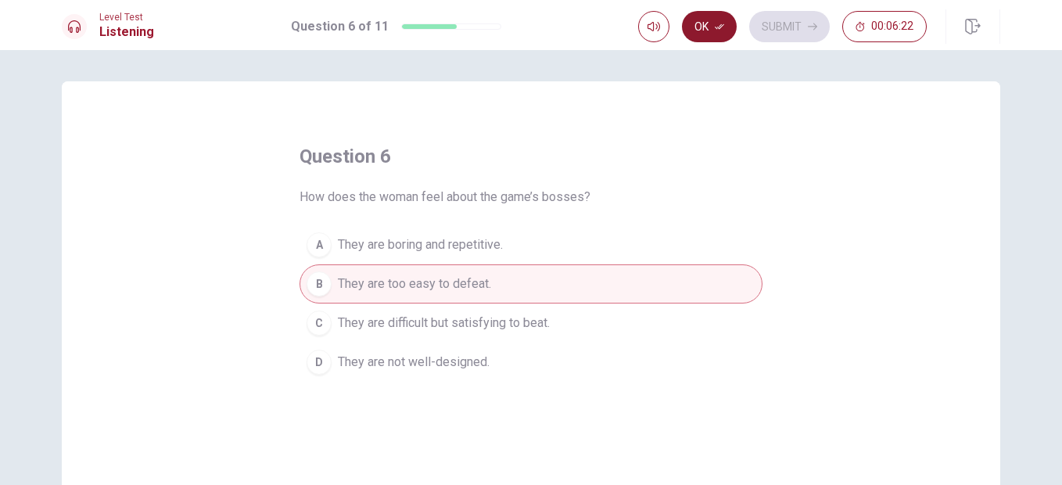
click at [717, 33] on button "Ok" at bounding box center [709, 26] width 55 height 31
click at [787, 25] on button "Submit" at bounding box center [789, 26] width 81 height 31
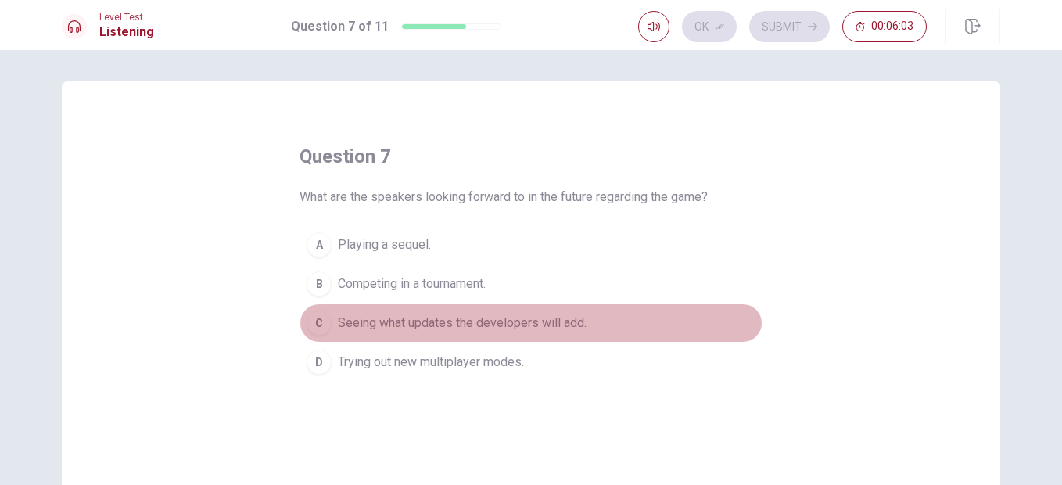
click at [446, 325] on span "Seeing what updates the developers will add." at bounding box center [462, 323] width 249 height 19
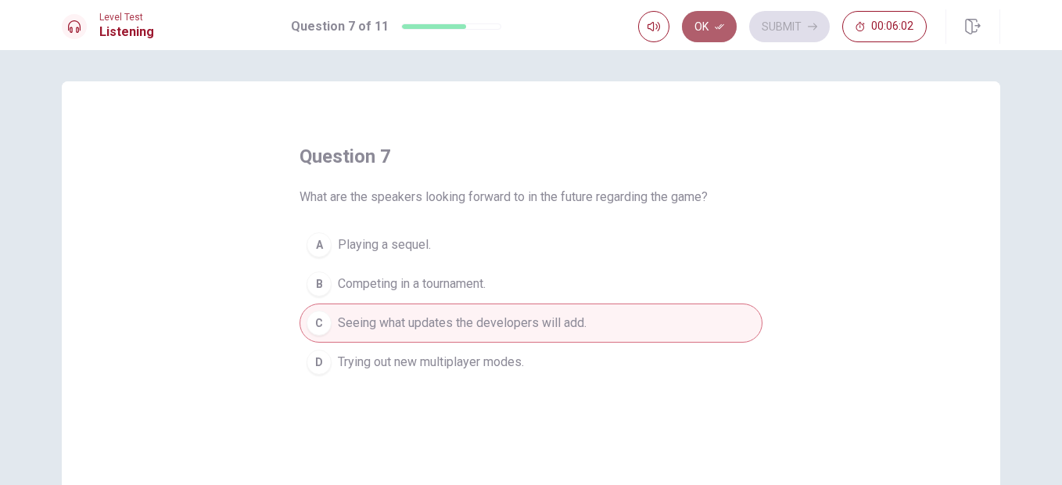
click at [722, 25] on icon "button" at bounding box center [719, 26] width 9 height 9
click at [783, 26] on button "Submit" at bounding box center [789, 26] width 81 height 31
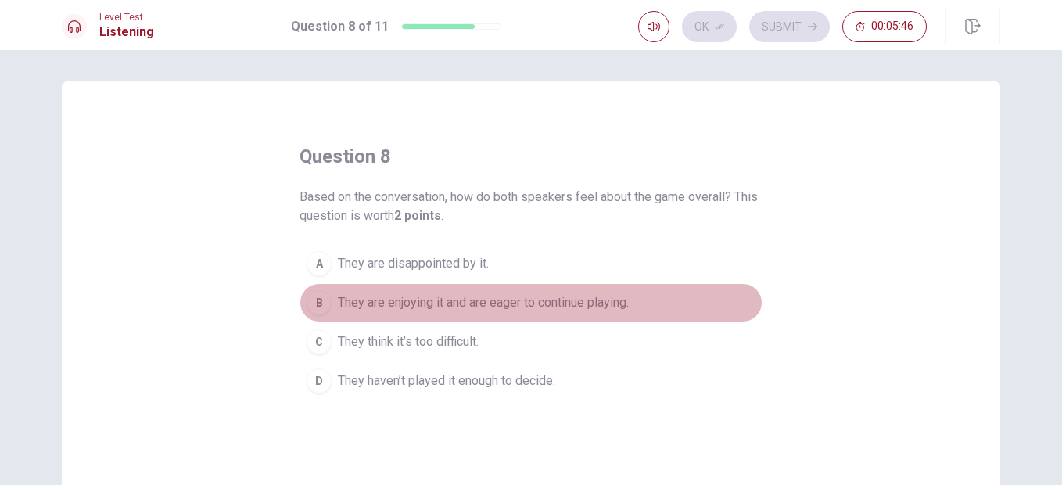
click at [470, 302] on span "They are enjoying it and are eager to continue playing." at bounding box center [483, 302] width 291 height 19
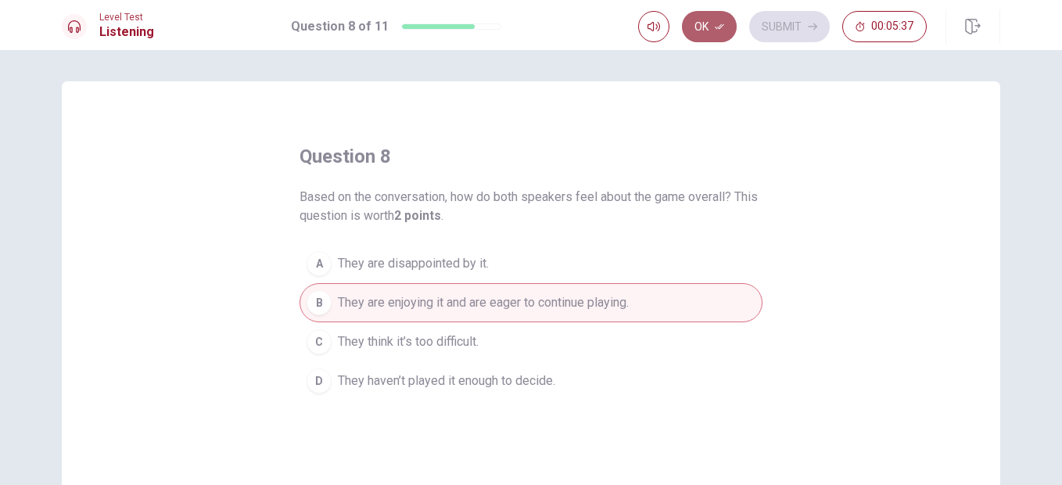
click at [712, 23] on button "Ok" at bounding box center [709, 26] width 55 height 31
click at [780, 22] on button "Submit" at bounding box center [789, 26] width 81 height 31
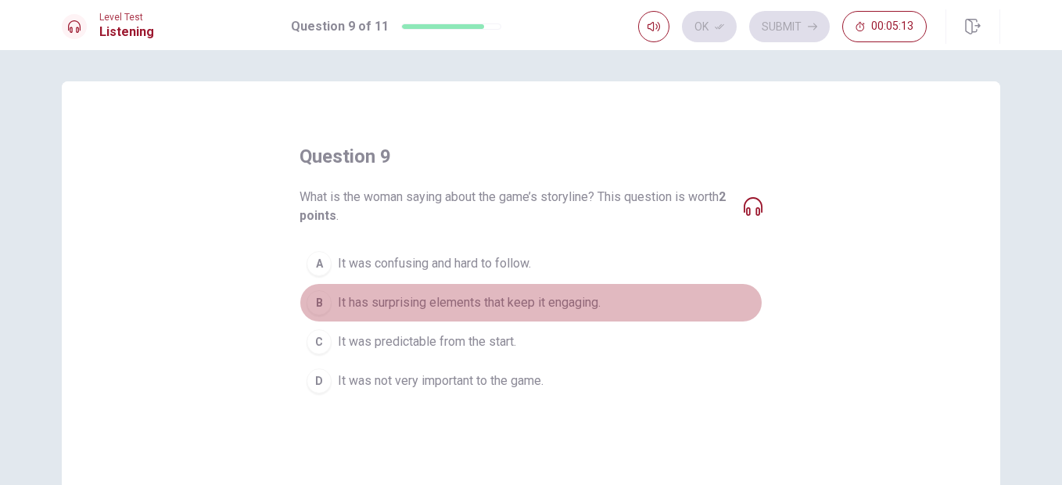
click at [500, 309] on span "It has surprising elements that keep it engaging." at bounding box center [469, 302] width 263 height 19
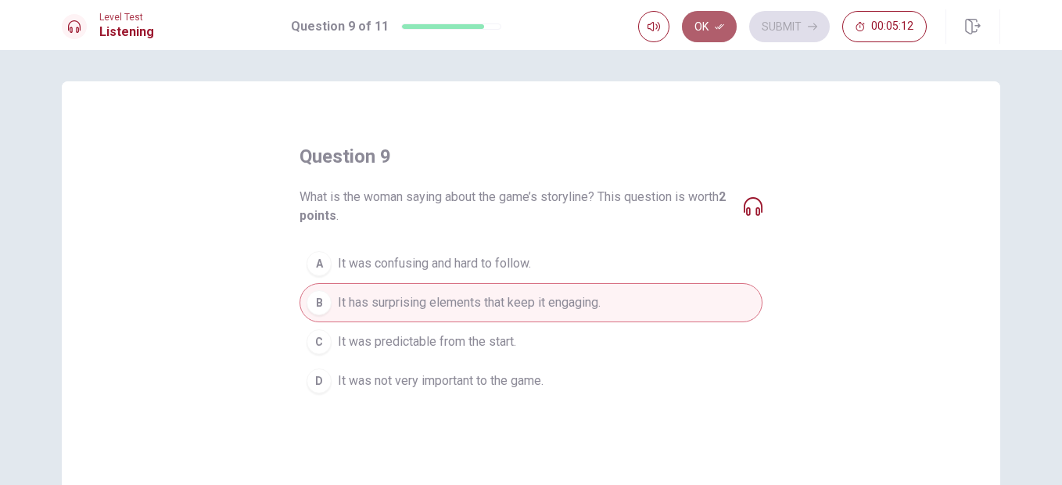
click at [715, 34] on button "Ok" at bounding box center [709, 26] width 55 height 31
click at [786, 19] on button "Submit" at bounding box center [789, 26] width 81 height 31
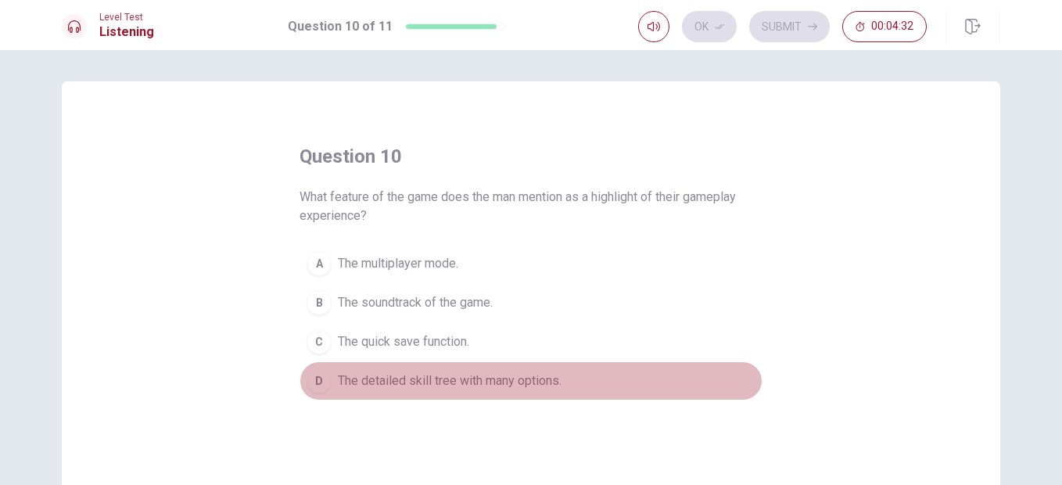
click at [408, 382] on span "The detailed skill tree with many options." at bounding box center [450, 380] width 224 height 19
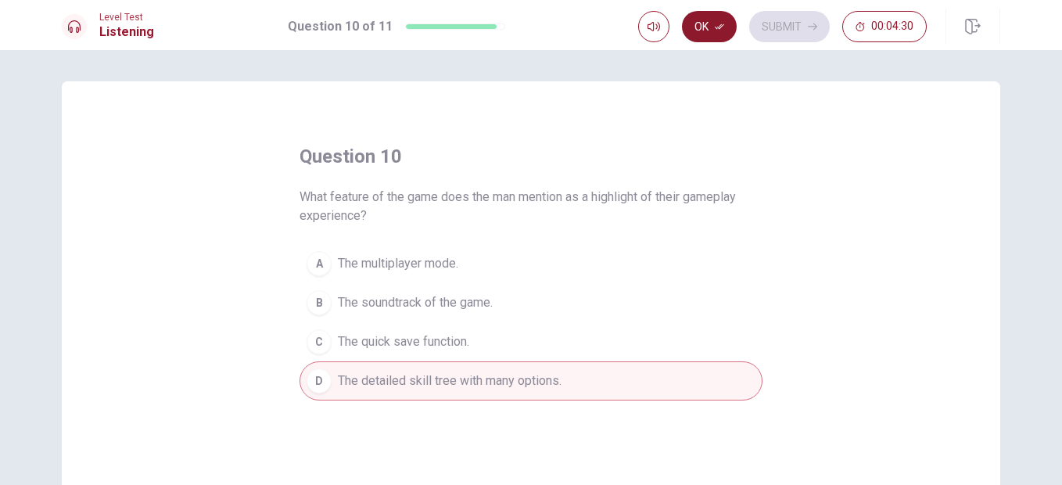
click at [693, 16] on button "Ok" at bounding box center [709, 26] width 55 height 31
click at [801, 30] on button "Submit" at bounding box center [789, 26] width 81 height 31
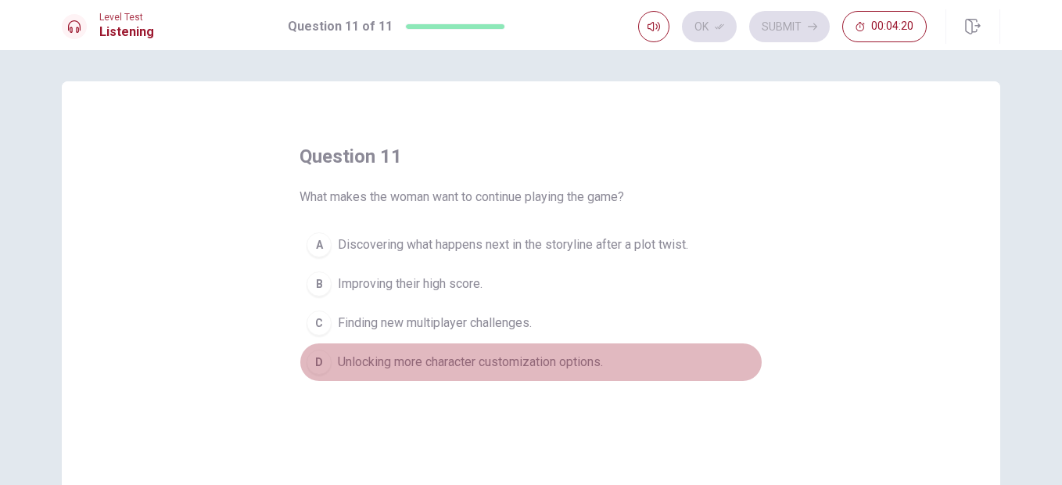
click at [568, 366] on span "Unlocking more character customization options." at bounding box center [470, 362] width 265 height 19
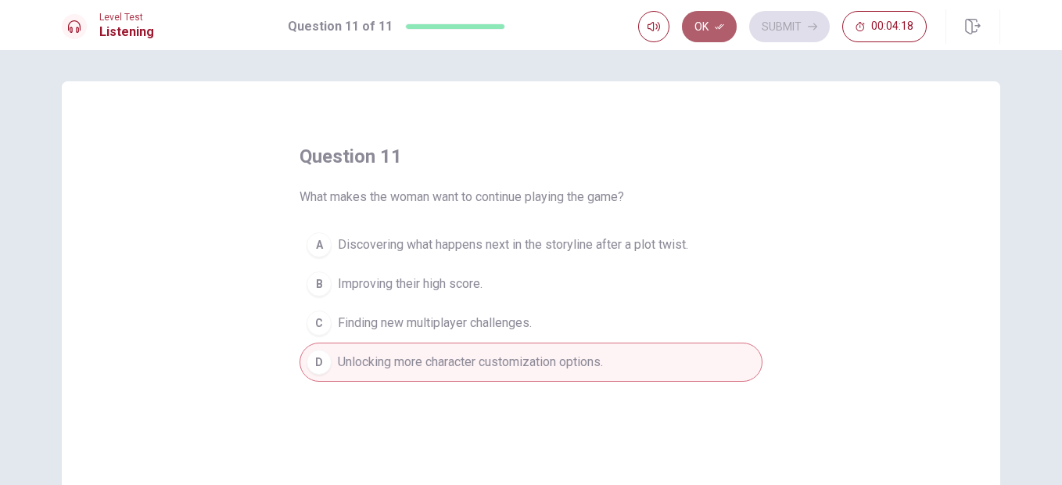
click at [710, 28] on button "Ok" at bounding box center [709, 26] width 55 height 31
click at [783, 36] on button "Submit" at bounding box center [789, 26] width 81 height 31
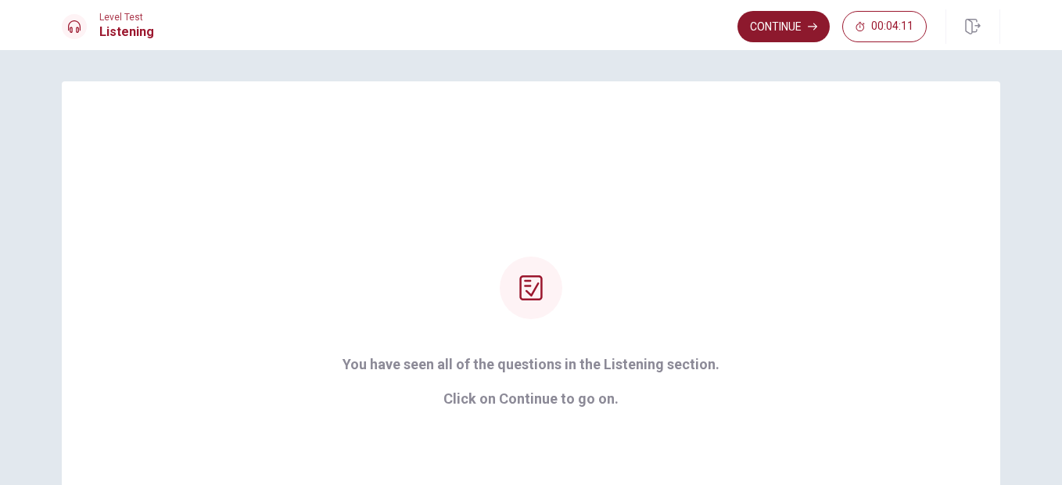
click at [765, 25] on button "Continue" at bounding box center [783, 26] width 92 height 31
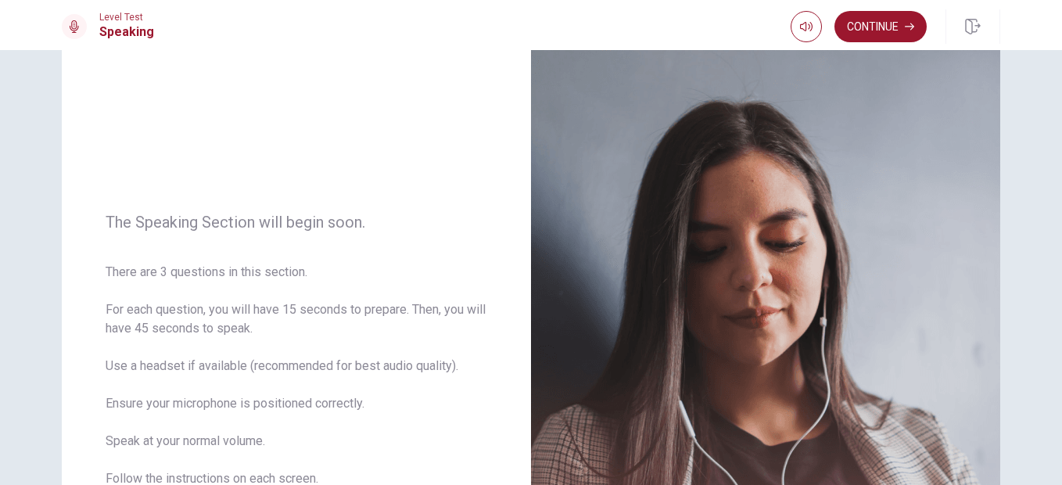
scroll to position [52, 0]
click at [868, 21] on button "Continue" at bounding box center [880, 26] width 92 height 31
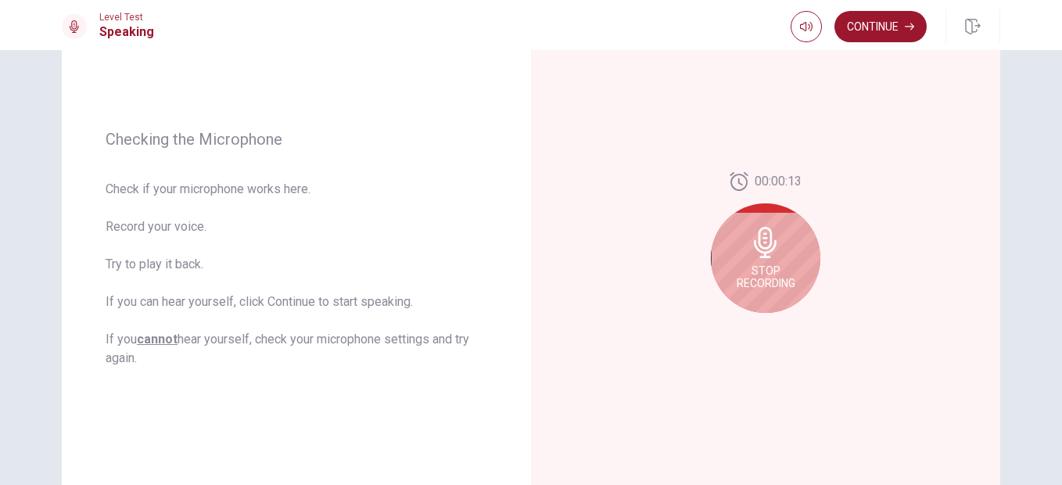
scroll to position [178, 0]
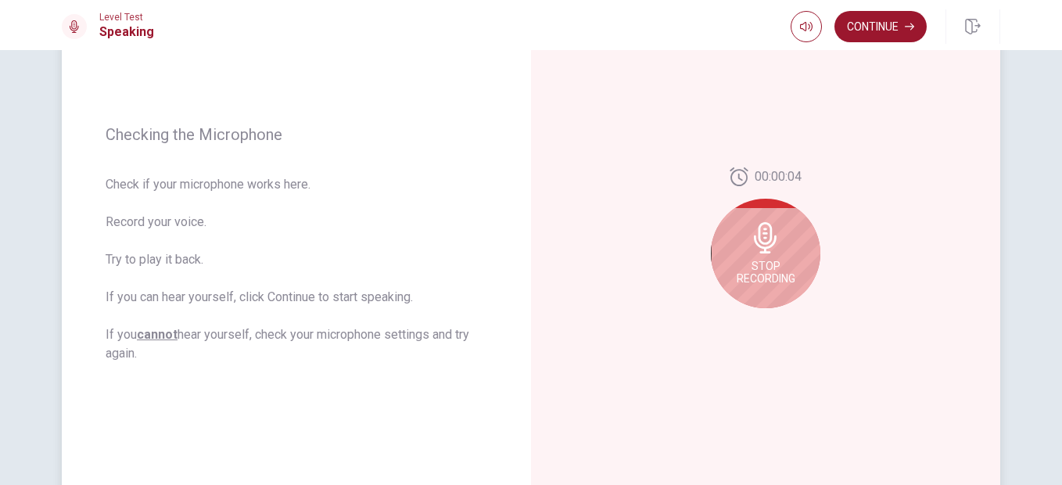
click at [750, 246] on icon at bounding box center [765, 237] width 31 height 31
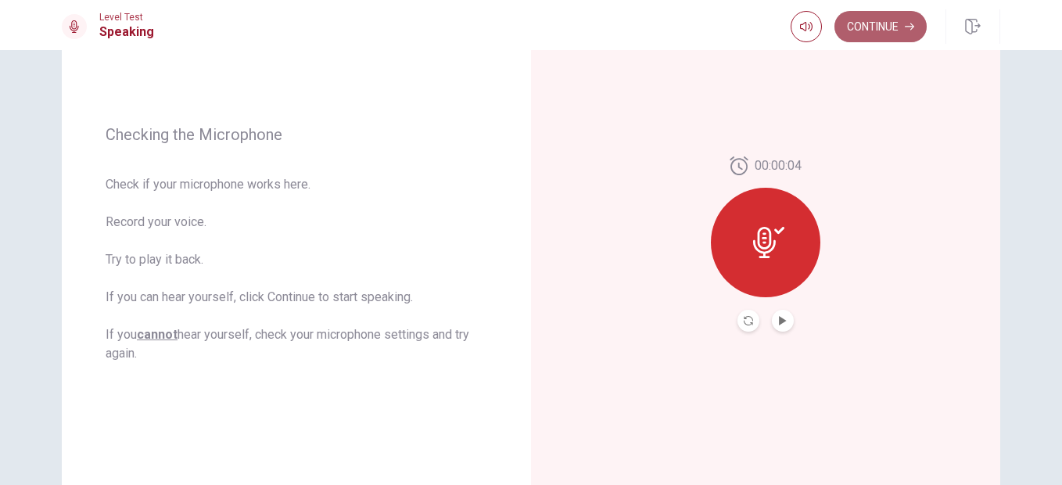
click at [855, 20] on button "Continue" at bounding box center [880, 26] width 92 height 31
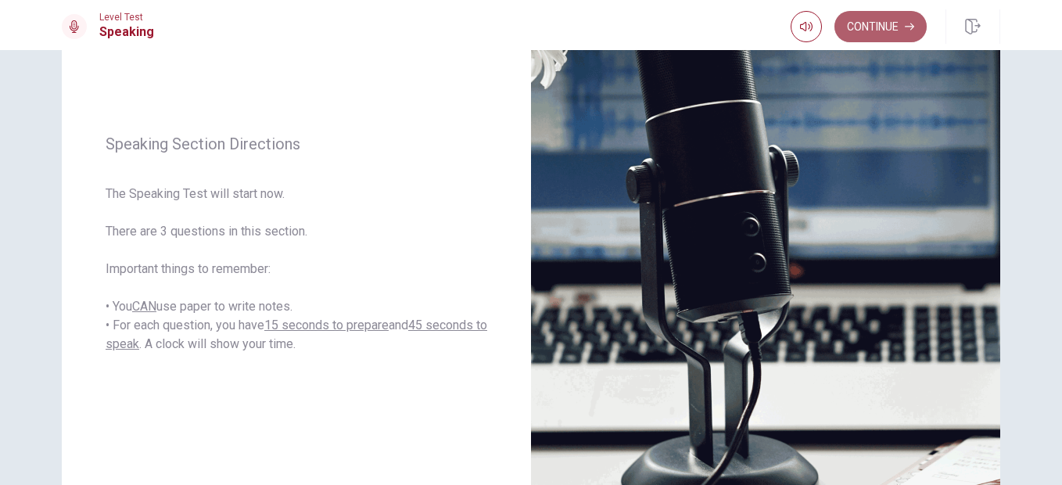
click at [855, 20] on button "Continue" at bounding box center [880, 26] width 92 height 31
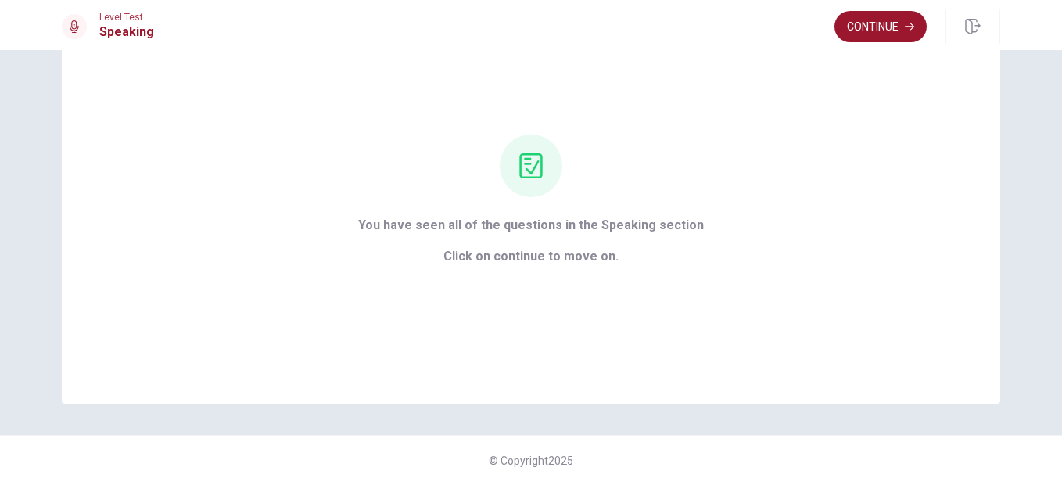
scroll to position [84, 0]
click at [866, 24] on button "Continue" at bounding box center [880, 26] width 92 height 31
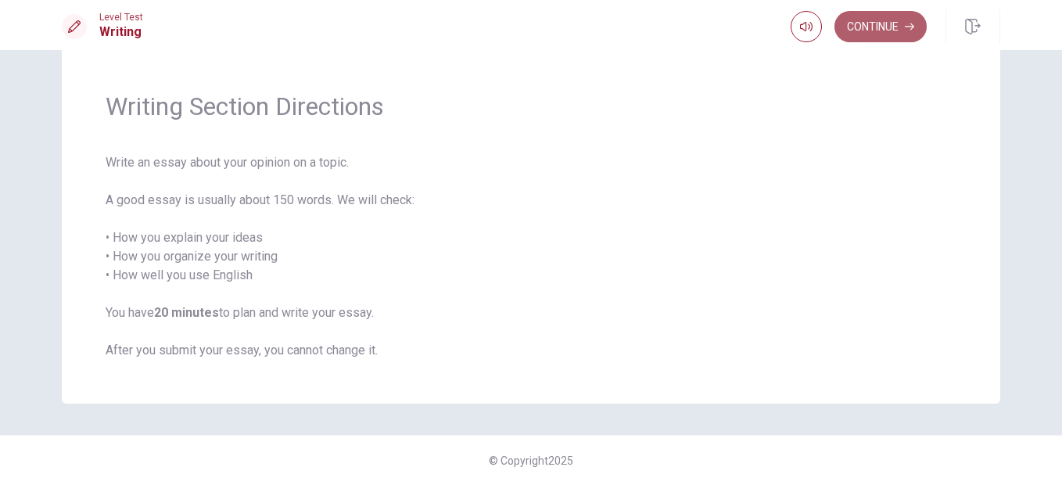
click at [866, 24] on button "Continue" at bounding box center [880, 26] width 92 height 31
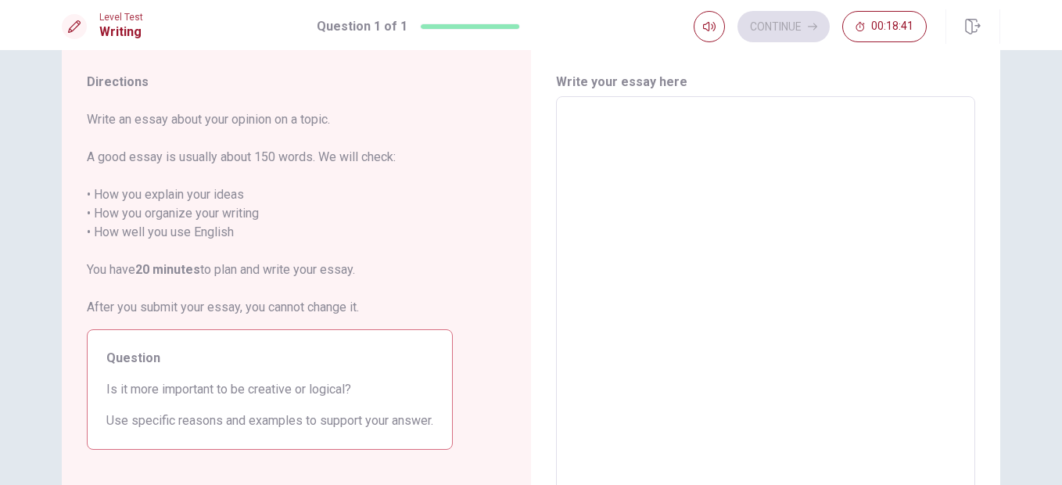
scroll to position [36, 0]
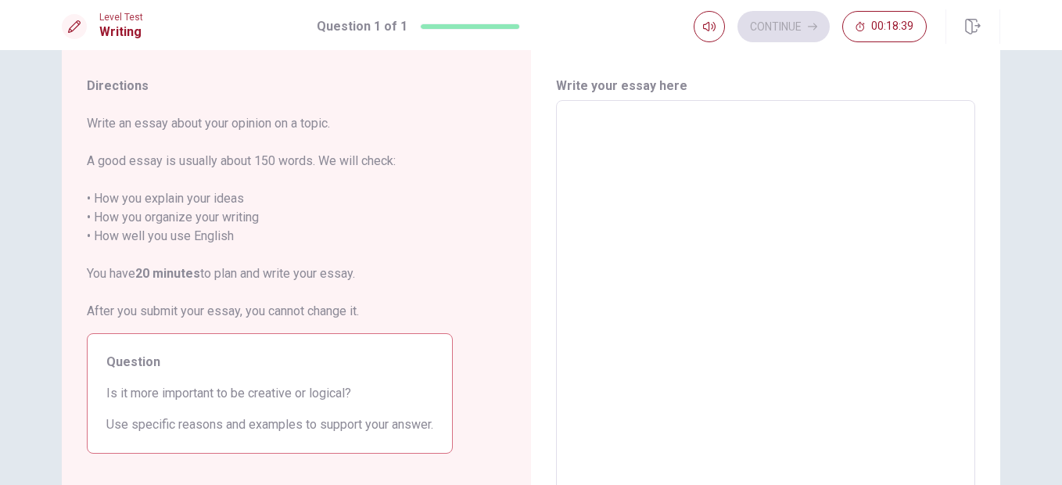
click at [590, 100] on div "x ​" at bounding box center [765, 316] width 419 height 432
type textarea "I"
type textarea "x"
type textarea "I"
type textarea "x"
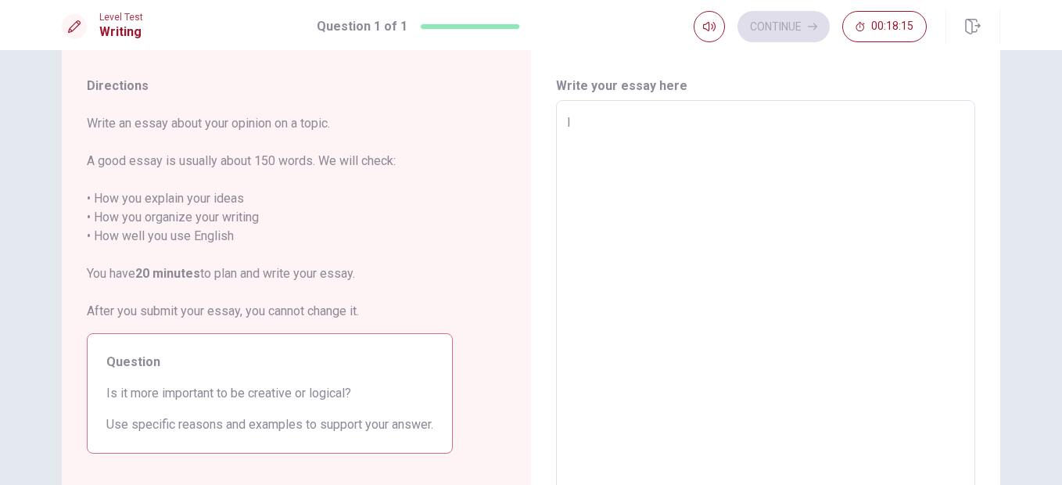
type textarea "I T"
type textarea "x"
type textarea "I TH"
type textarea "x"
type textarea "I THI"
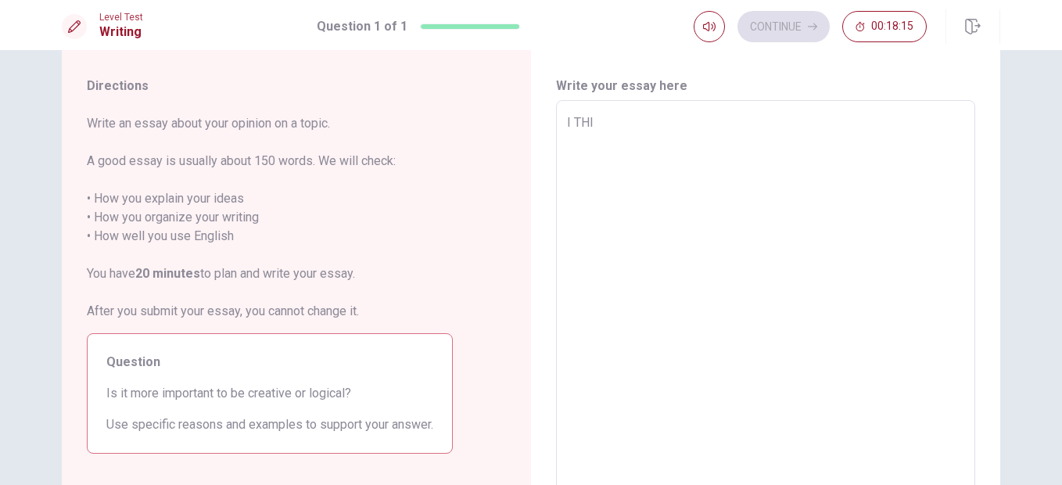
type textarea "x"
type textarea "I THIN"
type textarea "x"
type textarea "I THINK"
type textarea "x"
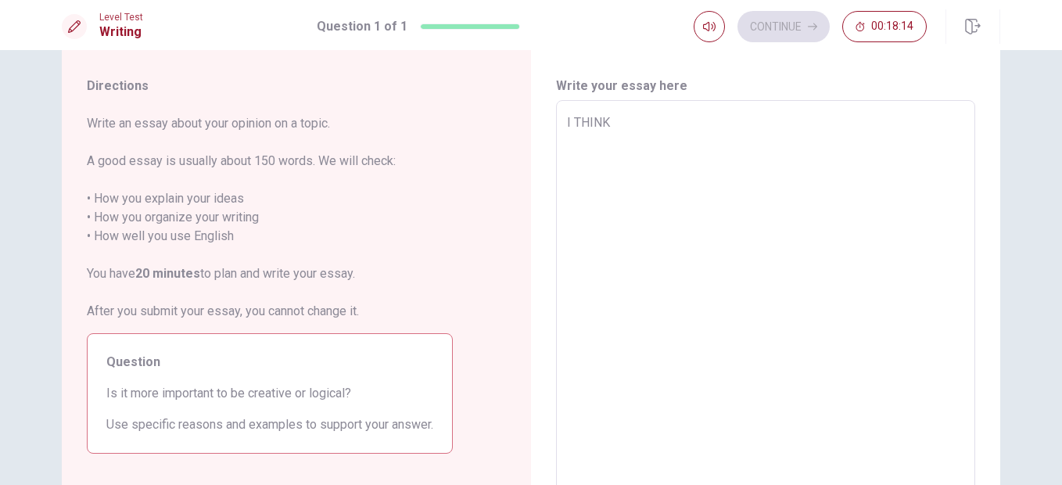
type textarea "I THIN"
type textarea "x"
type textarea "I THI"
type textarea "x"
type textarea "I TH"
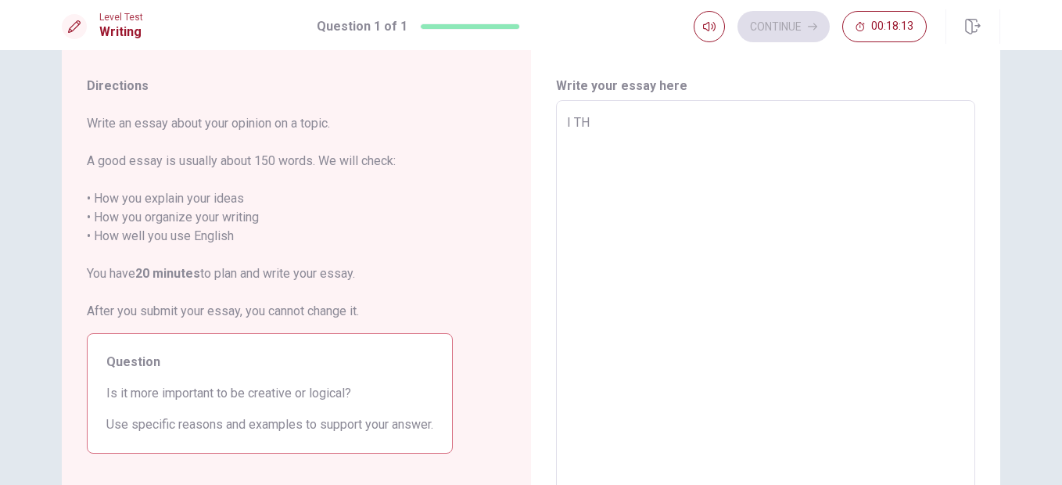
type textarea "x"
type textarea "I T"
type textarea "x"
type textarea "I"
type textarea "x"
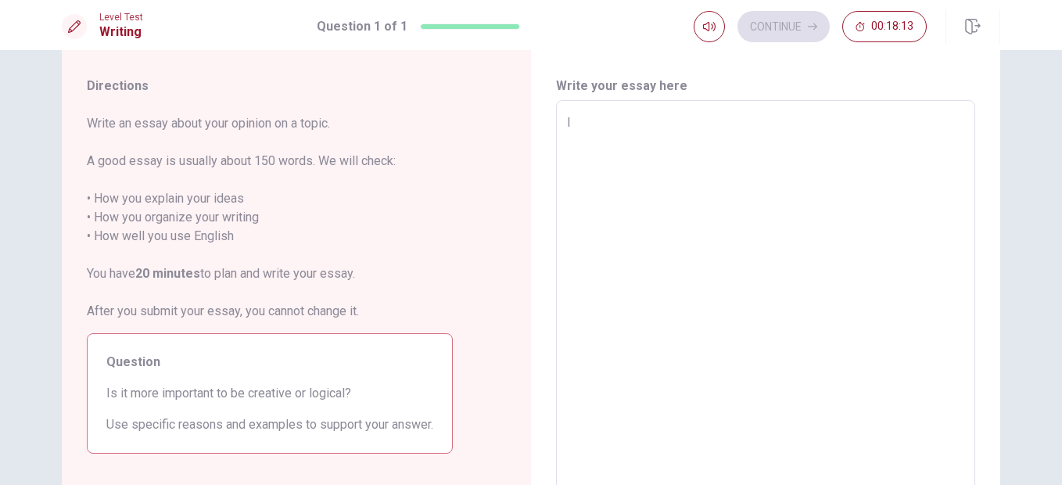
type textarea "I"
type textarea "x"
type textarea "I"
type textarea "x"
type textarea "I t"
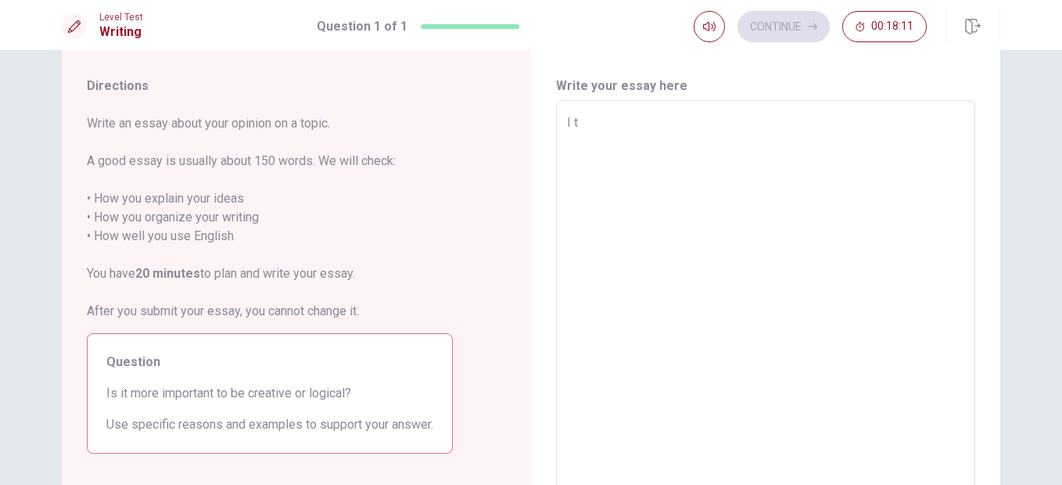
type textarea "x"
type textarea "I th"
type textarea "x"
type textarea "I thi"
type textarea "x"
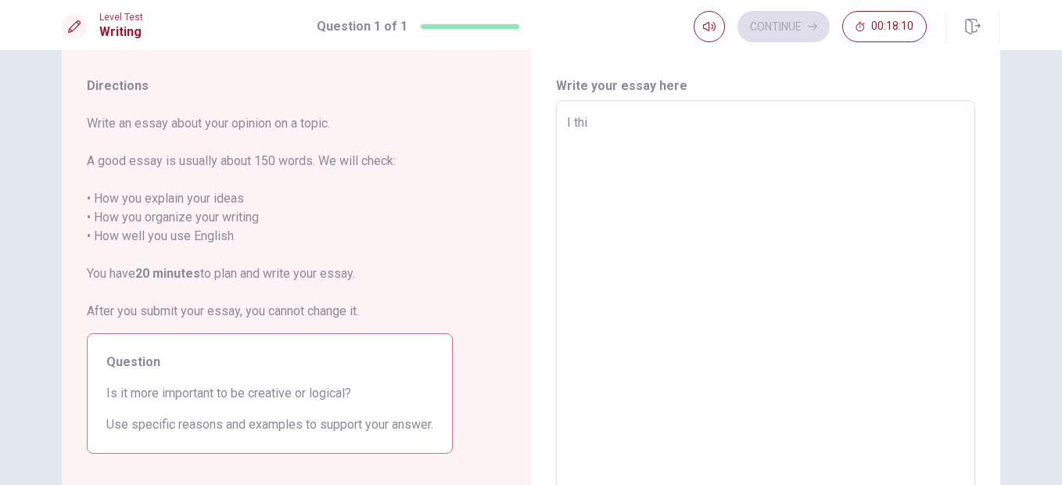
type textarea "I thin"
type textarea "x"
type textarea "I think"
type textarea "x"
type textarea "I think"
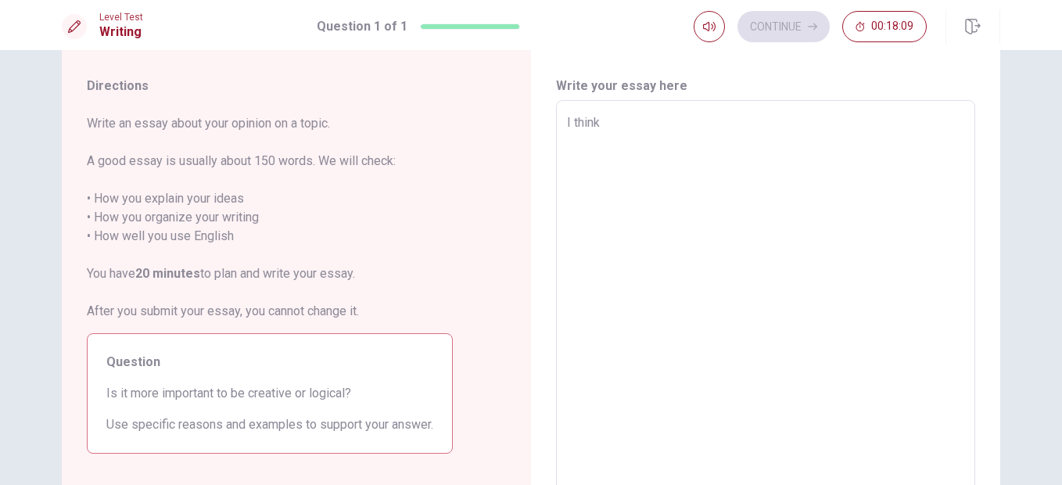
type textarea "x"
type textarea "I think i"
type textarea "x"
type textarea "I think it"
type textarea "x"
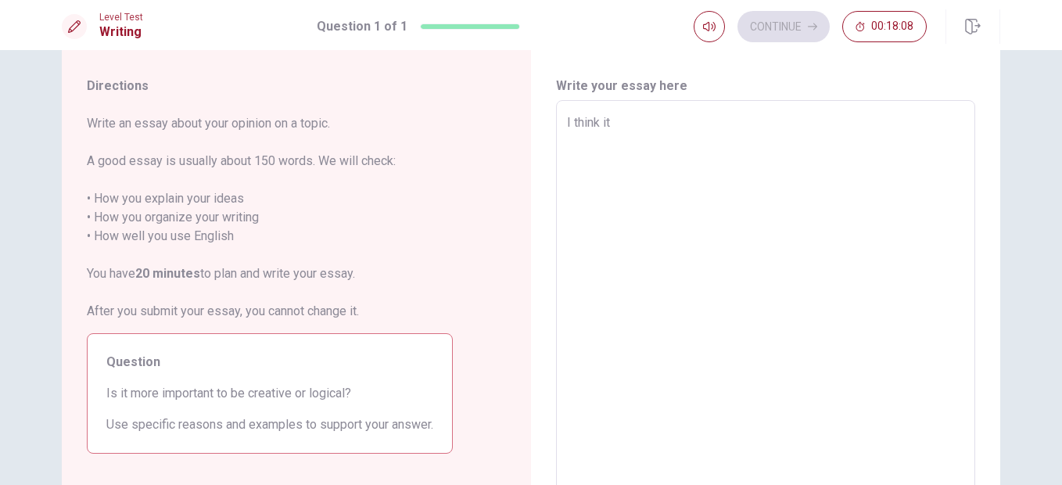
type textarea "I think its"
type textarea "x"
type textarea "I think its"
type textarea "x"
type textarea "I think its i"
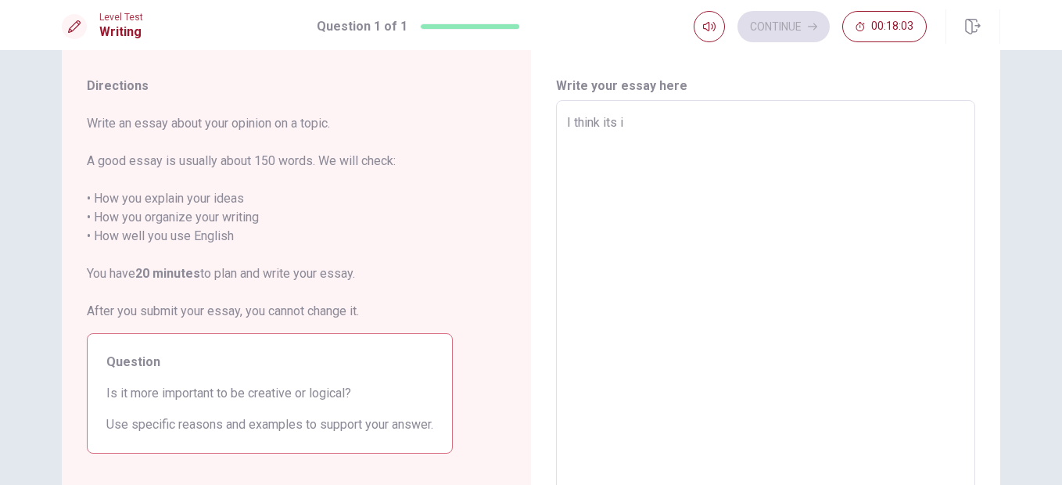
type textarea "x"
type textarea "I think its im"
type textarea "x"
type textarea "I think its imp"
type textarea "x"
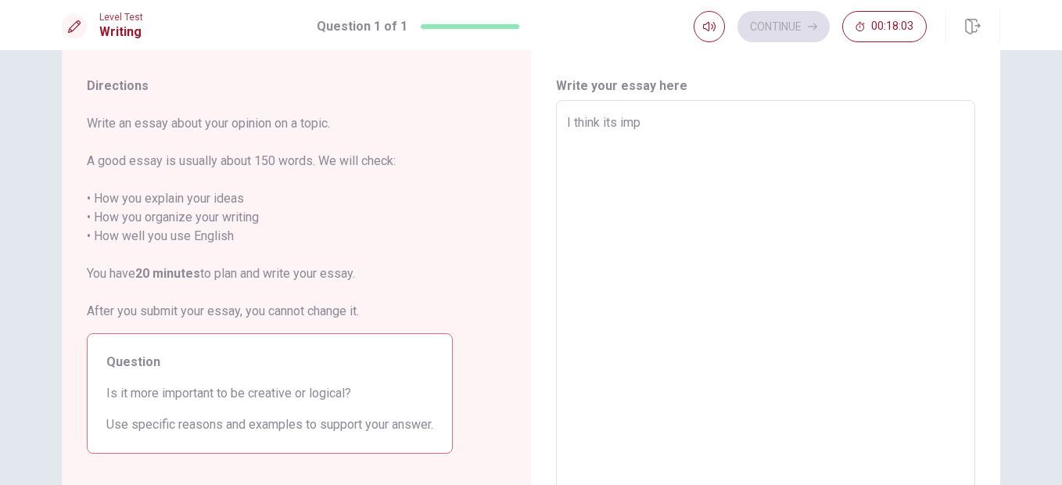
type textarea "I think its impo"
type textarea "x"
type textarea "I think its impor"
type textarea "x"
type textarea "I think its import"
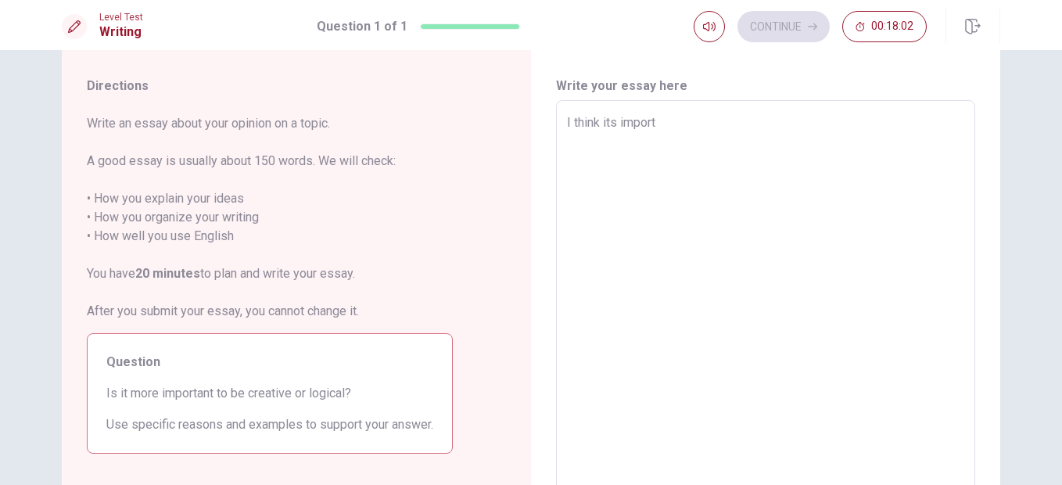
type textarea "x"
type textarea "I think its importa"
type textarea "x"
type textarea "I think its importan"
type textarea "x"
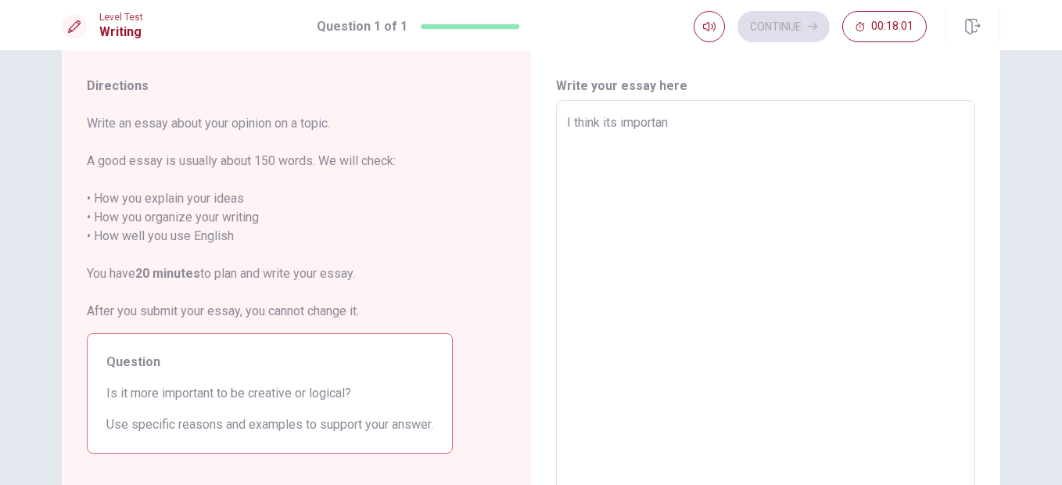
type textarea "I think its important"
type textarea "x"
type textarea "I think its important"
type textarea "x"
type textarea "I think its important t"
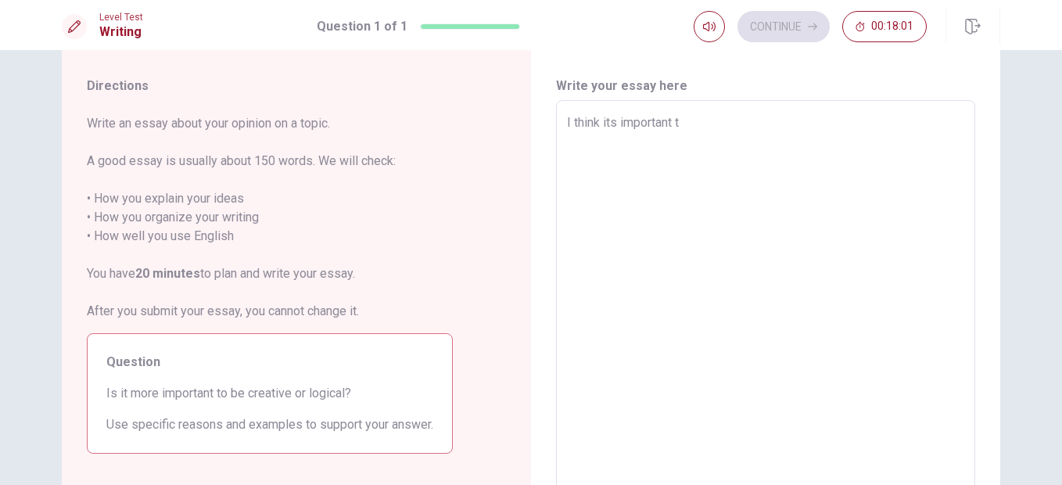
type textarea "x"
type textarea "I think its important to"
type textarea "x"
type textarea "I think its important to"
type textarea "x"
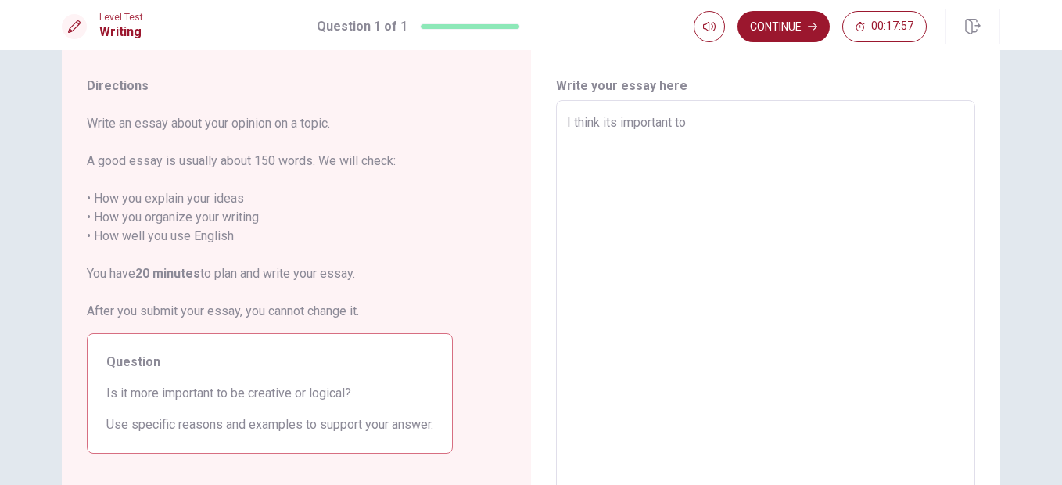
type textarea "I think its important to b"
type textarea "x"
type textarea "I think its important to be"
type textarea "x"
type textarea "I think its important to be"
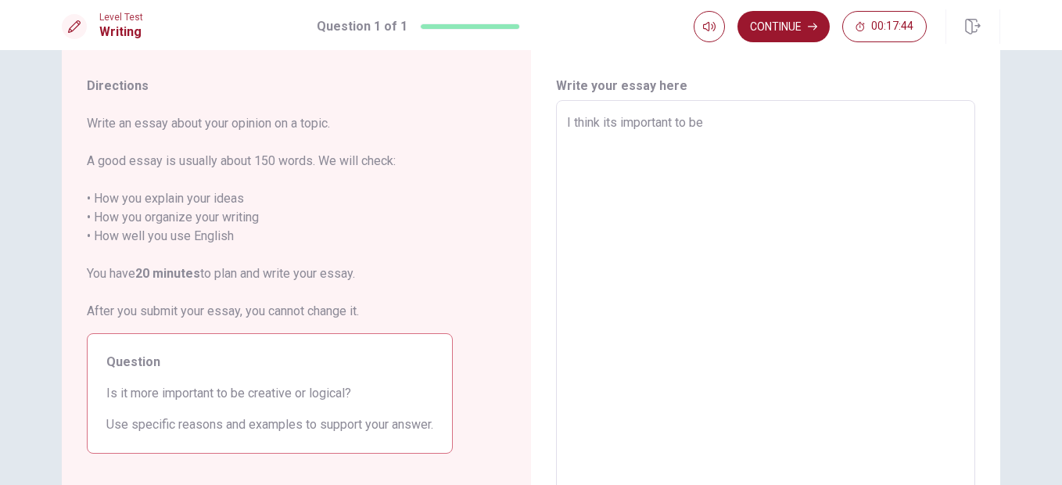
type textarea "x"
type textarea "I think its important to be c"
type textarea "x"
type textarea "I think its important to be cr"
type textarea "x"
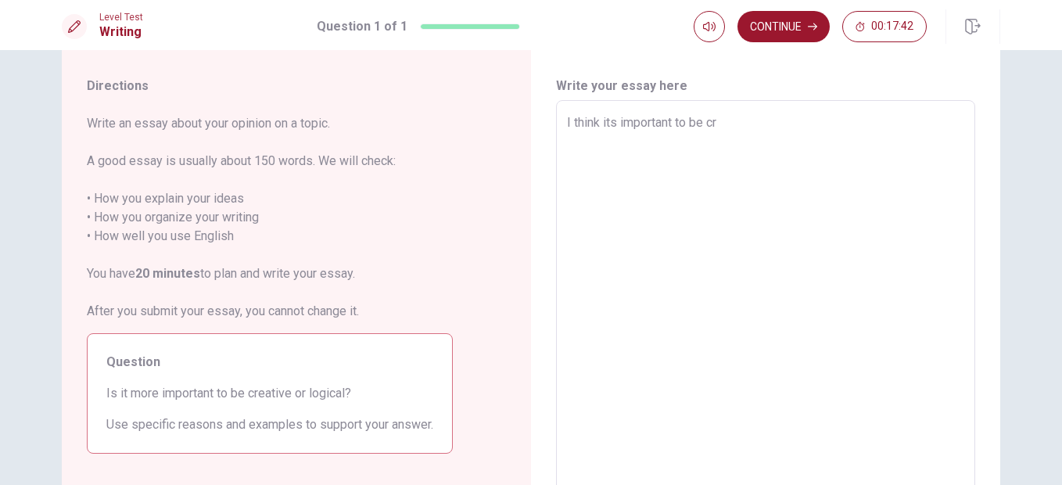
type textarea "I think its important to be cre"
type textarea "x"
type textarea "I think its important to be crea"
type textarea "x"
type textarea "I think its important to be creat"
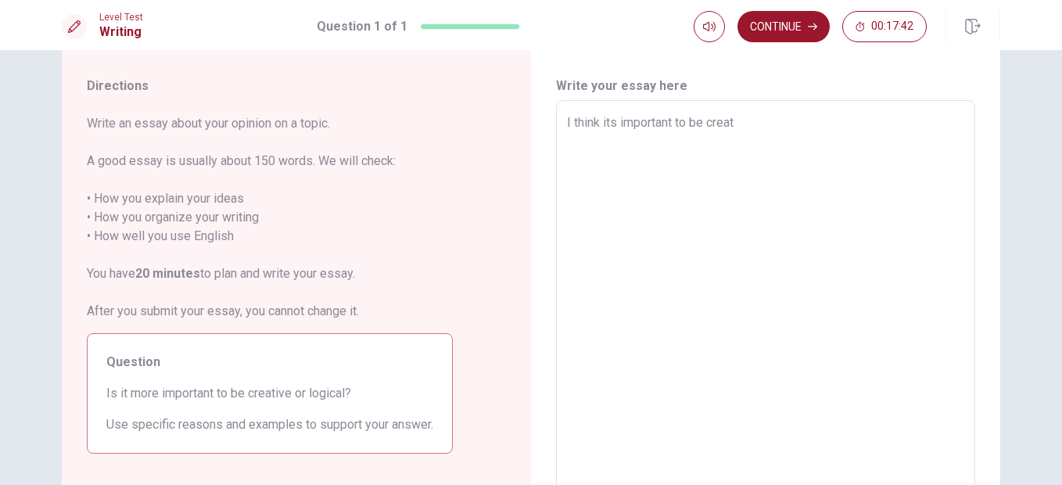
type textarea "x"
type textarea "I think its important to be creati"
type textarea "x"
type textarea "I think its important to be creativ"
type textarea "x"
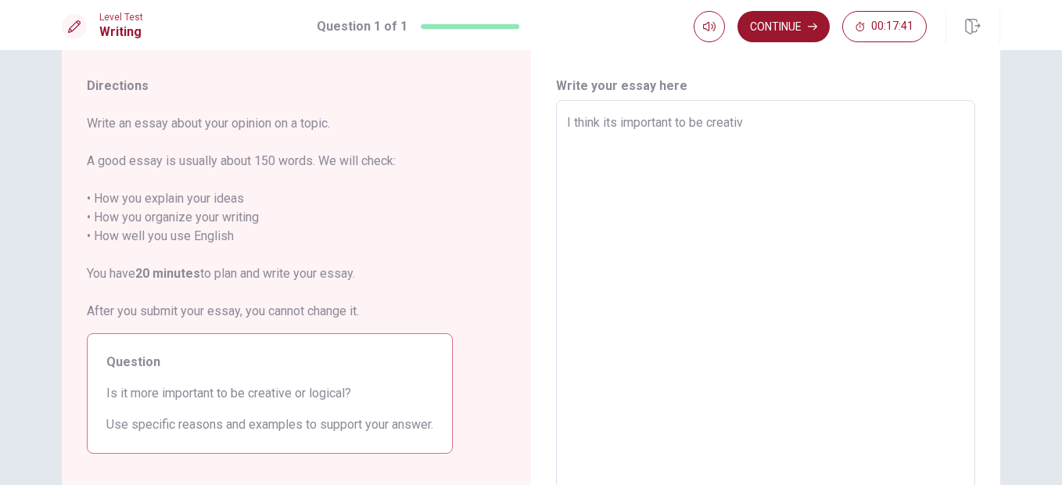
type textarea "I think its important to be creative"
type textarea "x"
type textarea "I think its important to be creative"
type textarea "x"
type textarea "I think its important to be creative t"
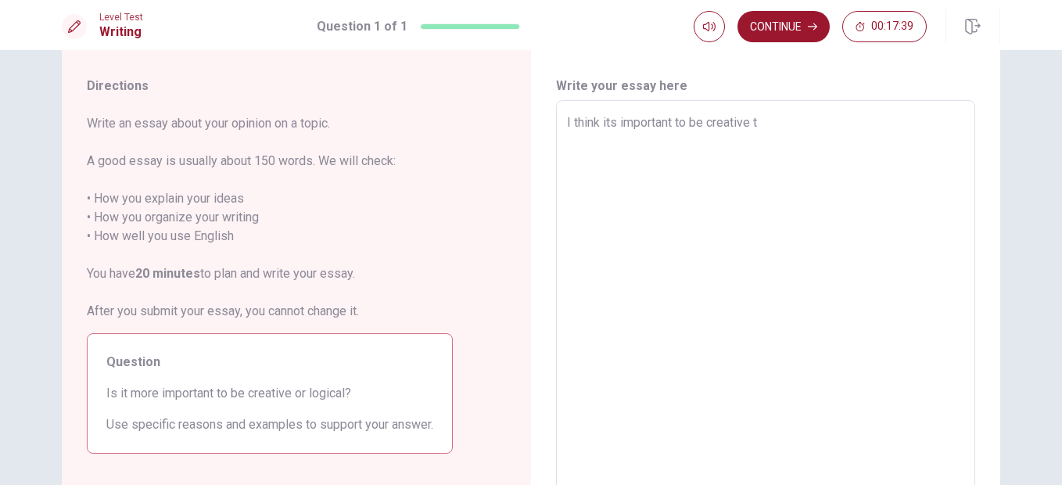
type textarea "x"
type textarea "I think its important to be creative th"
type textarea "x"
type textarea "I think its important to be creative tha"
type textarea "x"
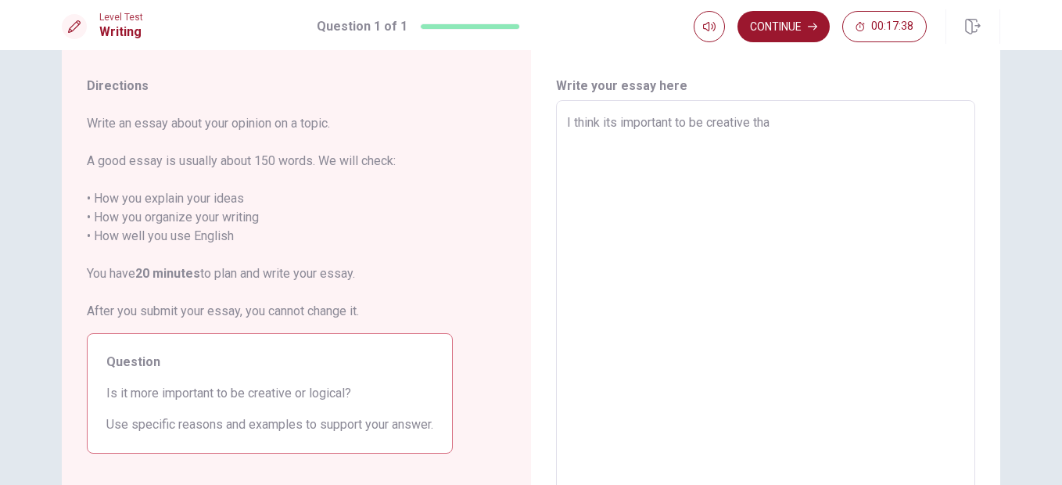
type textarea "I think its important to be creative than"
type textarea "x"
type textarea "I think its important to be creative than"
type textarea "x"
type textarea "I think its important to be creative than l"
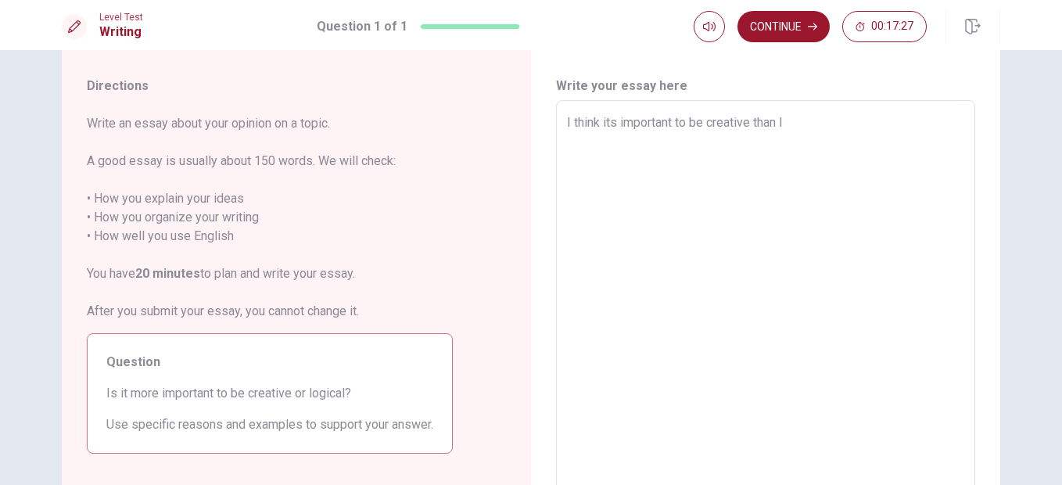
type textarea "x"
type textarea "I think its important to be creative than lo"
type textarea "x"
type textarea "I think its important to be creative than log"
type textarea "x"
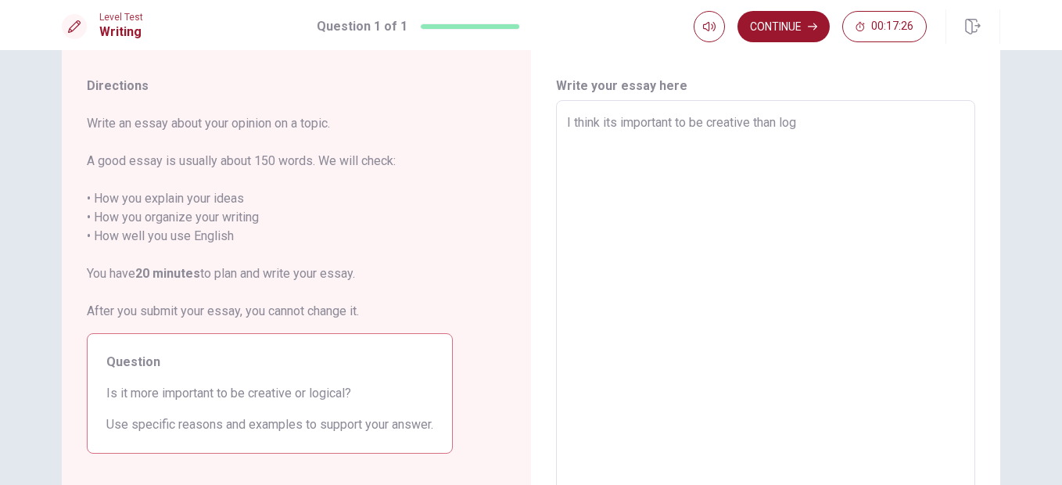
type textarea "I think its important to be creative than logi"
type textarea "x"
type textarea "I think its important to be creative than logic"
type textarea "x"
type textarea "I think its important to be creative than logica"
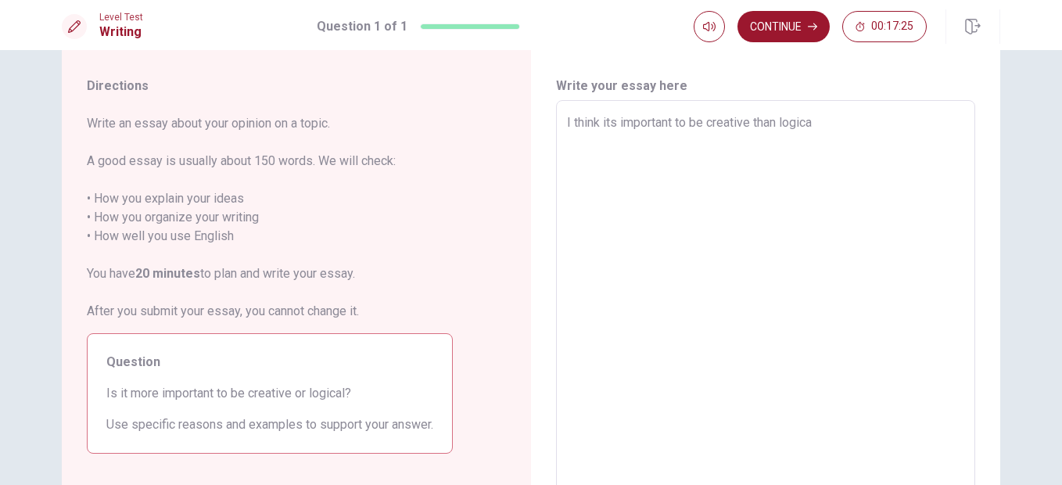
type textarea "x"
type textarea "I think its important to be creative than logical"
type textarea "x"
type textarea "I think its important to be creative than logical."
type textarea "x"
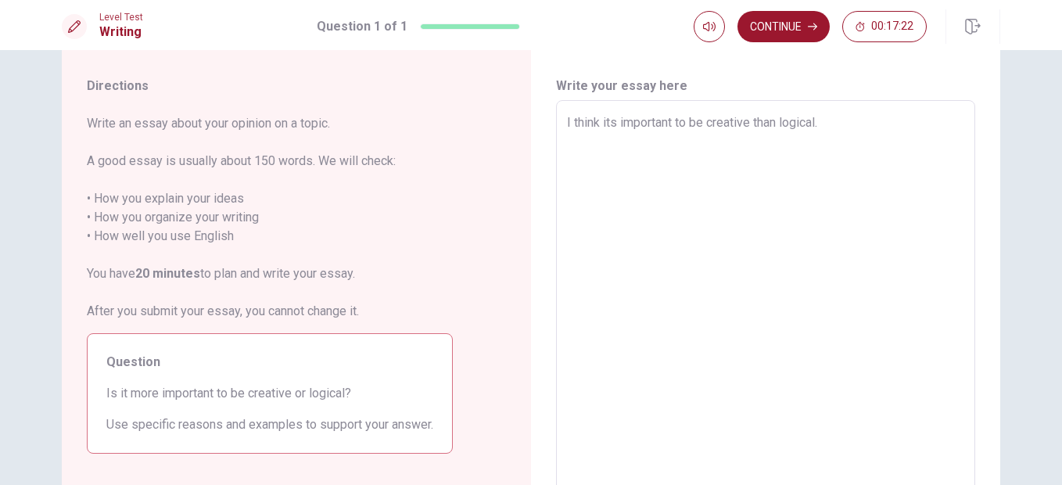
type textarea "I think its important to be creative than logical."
type textarea "x"
type textarea "I think its important to be creative than logical. L"
type textarea "x"
type textarea "I think its important to be creative than logical. Lo"
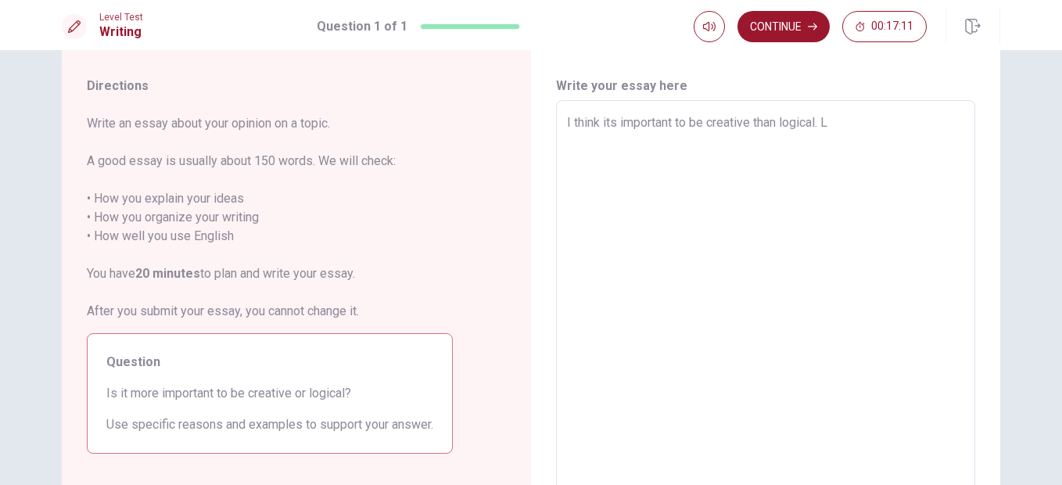
type textarea "x"
type textarea "I think its important to be creative than logical. Log"
type textarea "x"
type textarea "I think its important to be creative than logical. Logi"
type textarea "x"
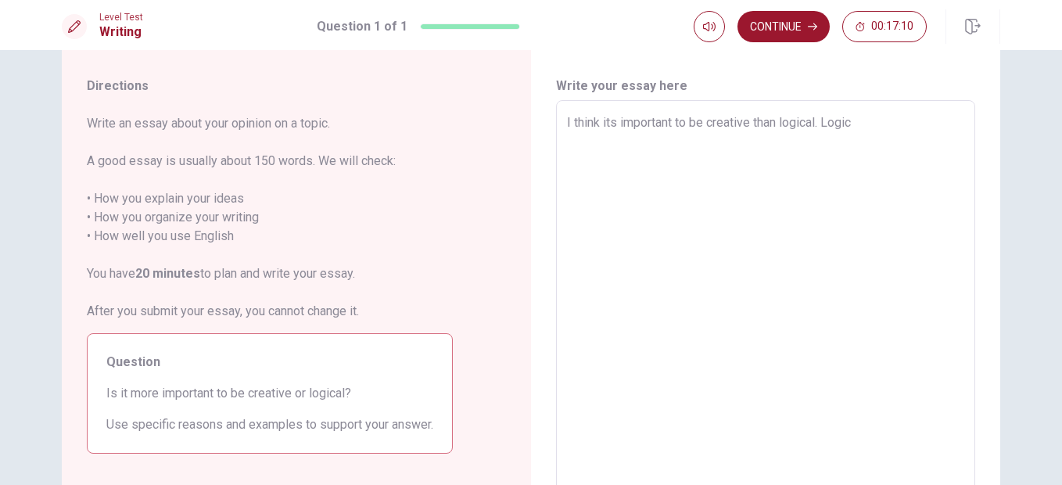
type textarea "I think its important to be creative than logical. Logic"
type textarea "x"
type textarea "I think its important to be creative than logical. Logic"
type textarea "x"
type textarea "I think its important to be creative than logical. Logi"
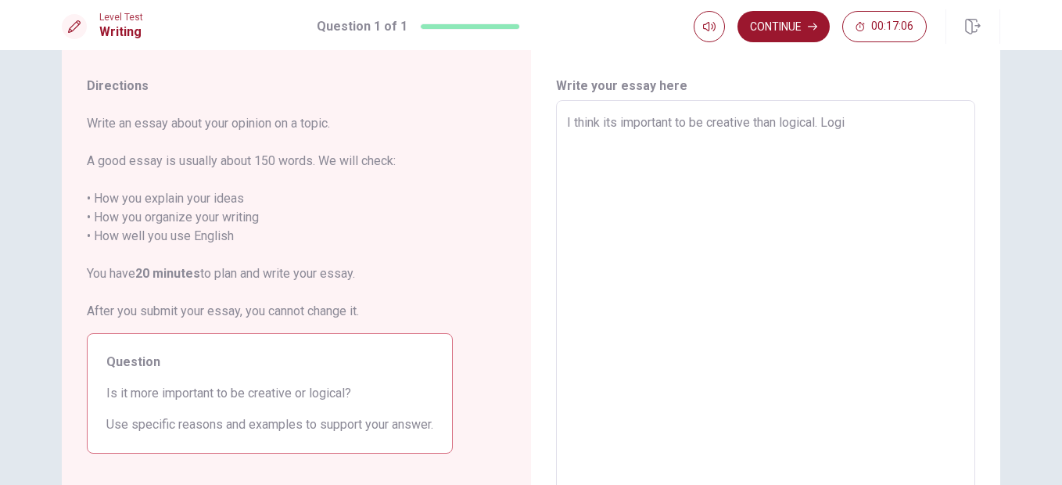
type textarea "x"
type textarea "I think its important to be creative than logical. Log"
type textarea "x"
type textarea "I think its important to be creative than logical. Logi"
type textarea "x"
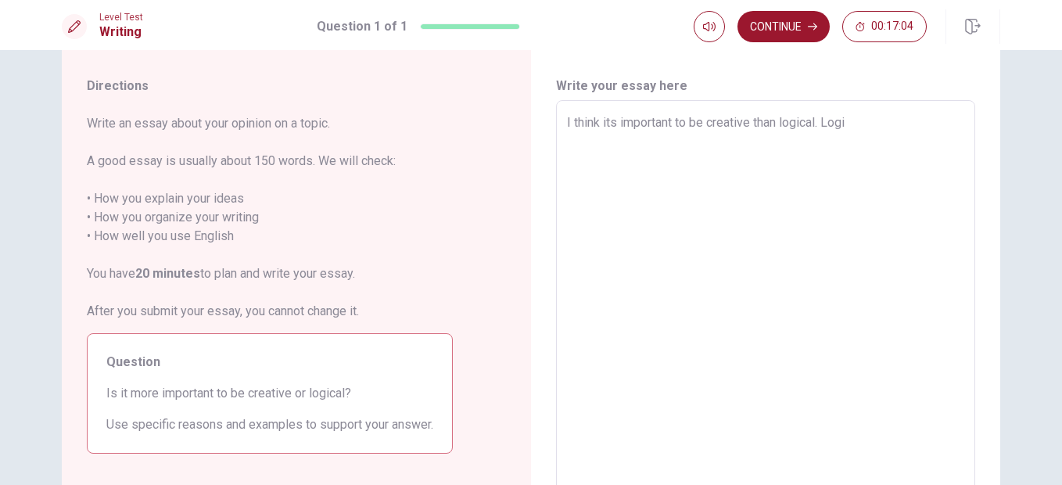
type textarea "I think its important to be creative than logical. Logic"
type textarea "x"
type textarea "I think its important to be creative than logical. Logica"
type textarea "x"
type textarea "I think its important to be creative than logical. Logical"
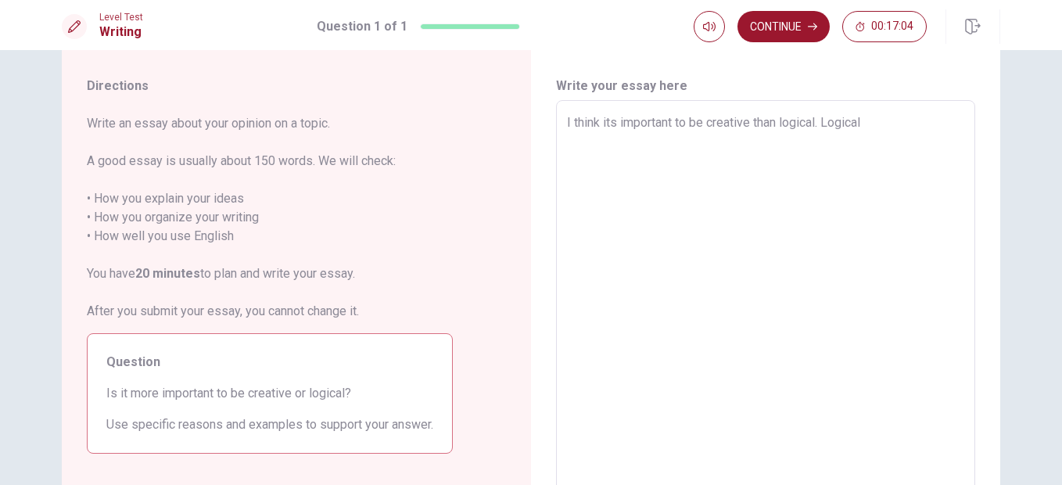
type textarea "x"
type textarea "I think its important to be creative than logical. Logical"
type textarea "x"
type textarea "I think its important to be creative than logical. Logical p"
type textarea "x"
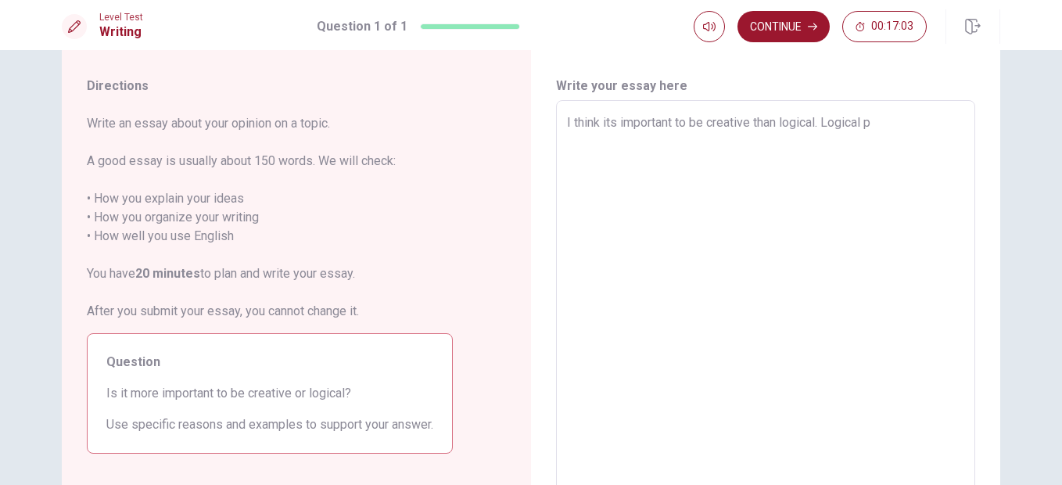
type textarea "I think its important to be creative than logical. Logical pe"
type textarea "x"
type textarea "I think its important to be creative than logical. Logical per"
type textarea "x"
type textarea "I think its important to be creative than logical. Logical pers"
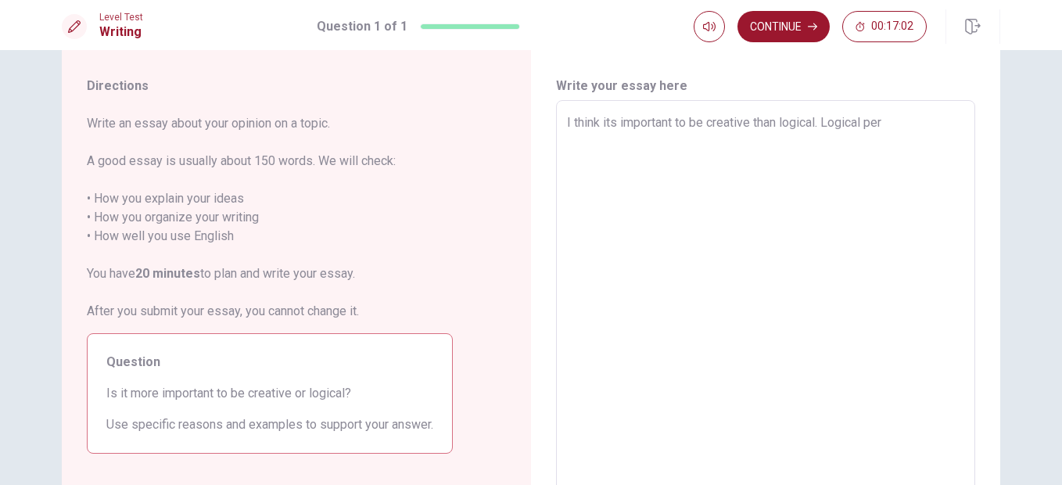
type textarea "x"
type textarea "I think its important to be creative than logical. Logical perso"
type textarea "x"
type textarea "I think its important to be creative than logical. Logical person"
type textarea "x"
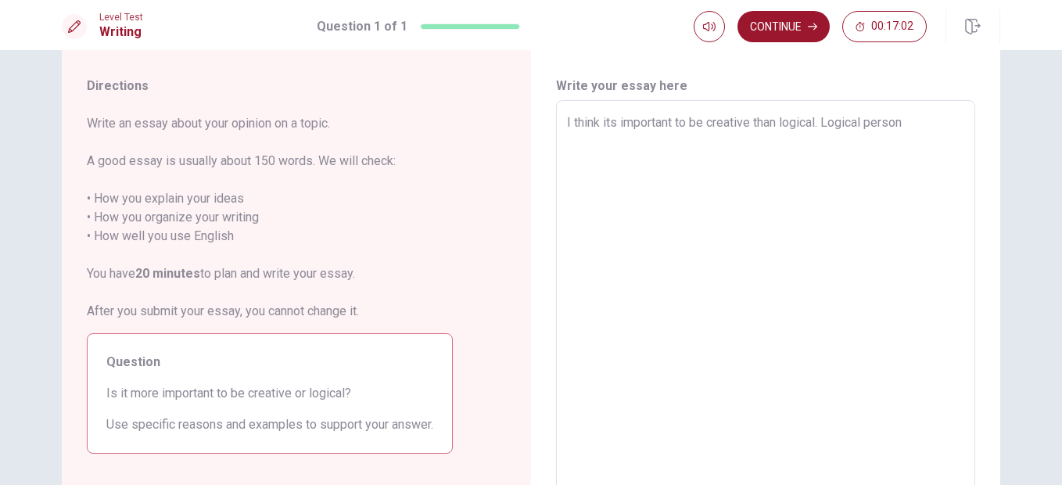
type textarea "I think its important to be creative than logical. Logical person"
type textarea "x"
type textarea "I think its important to be creative than logical. Logical person f"
type textarea "x"
type textarea "I think its important to be creative than logical. Logical person fo"
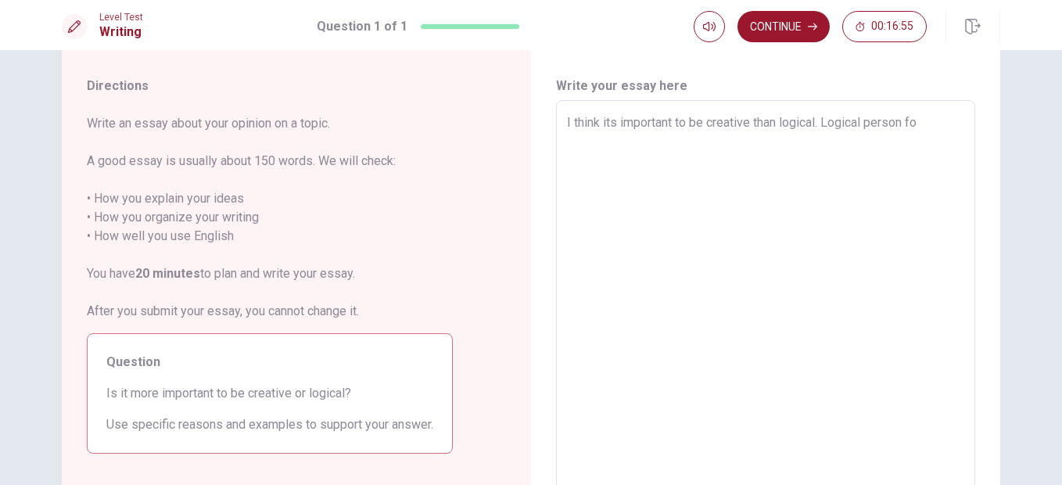
type textarea "x"
type textarea "I think its important to be creative than logical. Logical person fol"
type textarea "x"
type textarea "I think its important to be creative than logical. Logical person foll"
type textarea "x"
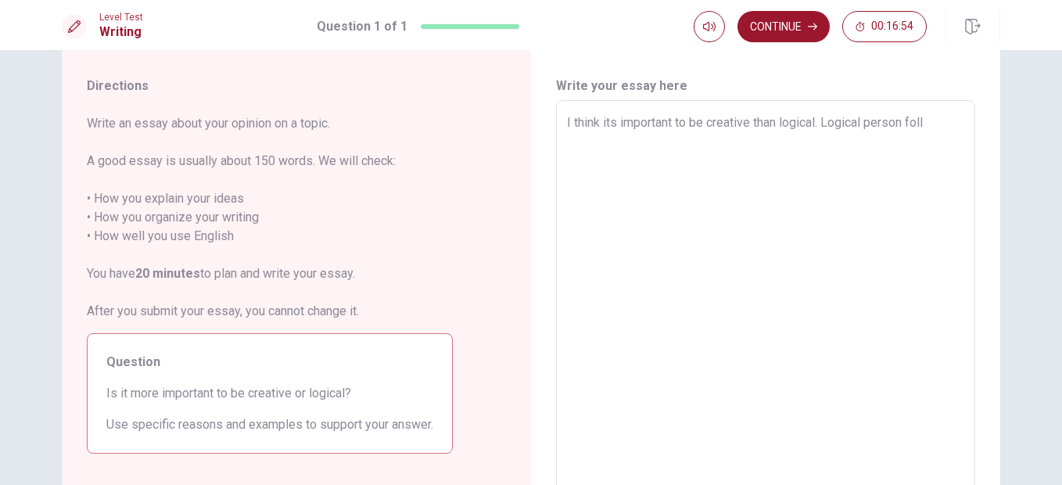
type textarea "I think its important to be creative than logical. Logical person follo"
type textarea "x"
type textarea "I think its important to be creative than logical. Logical person follow"
type textarea "x"
type textarea "I think its important to be creative than logical. Logical person follow"
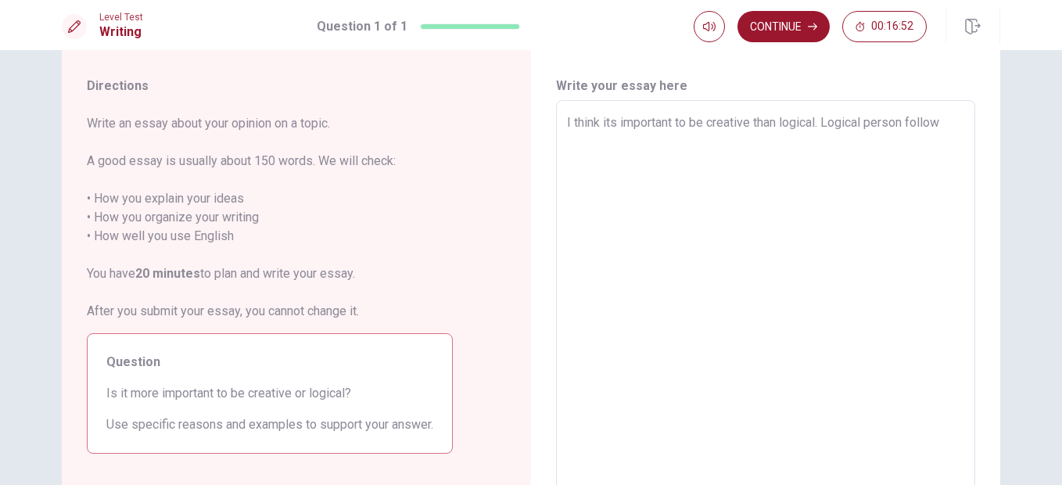
type textarea "x"
type textarea "I think its important to be creative than logical. Logical person follow s"
type textarea "x"
type textarea "I think its important to be creative than logical. Logical person follow st"
type textarea "x"
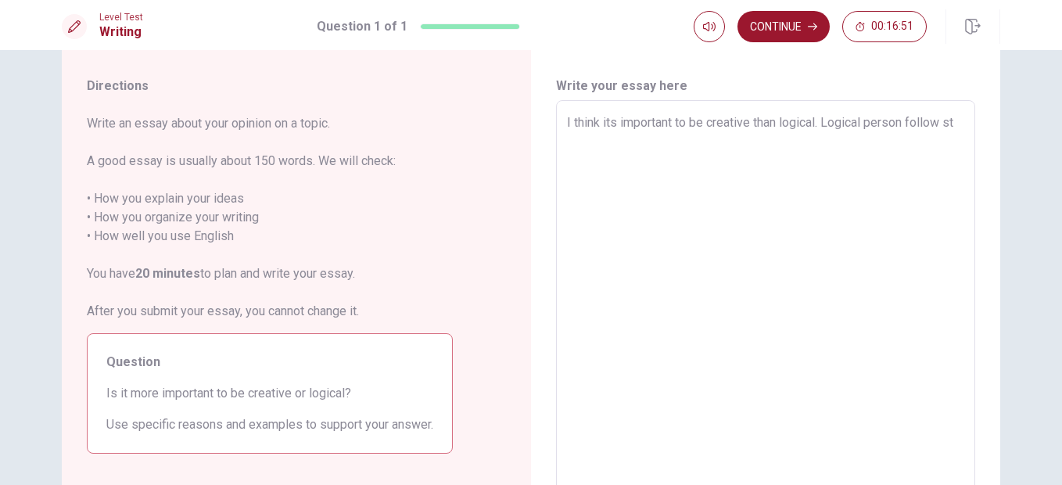
type textarea "I think its important to be creative than logical. Logical person follow ste"
type textarea "x"
type textarea "I think its important to be creative than logical. Logical person follow step"
type textarea "x"
type textarea "I think its important to be creative than logical. Logical person follow step"
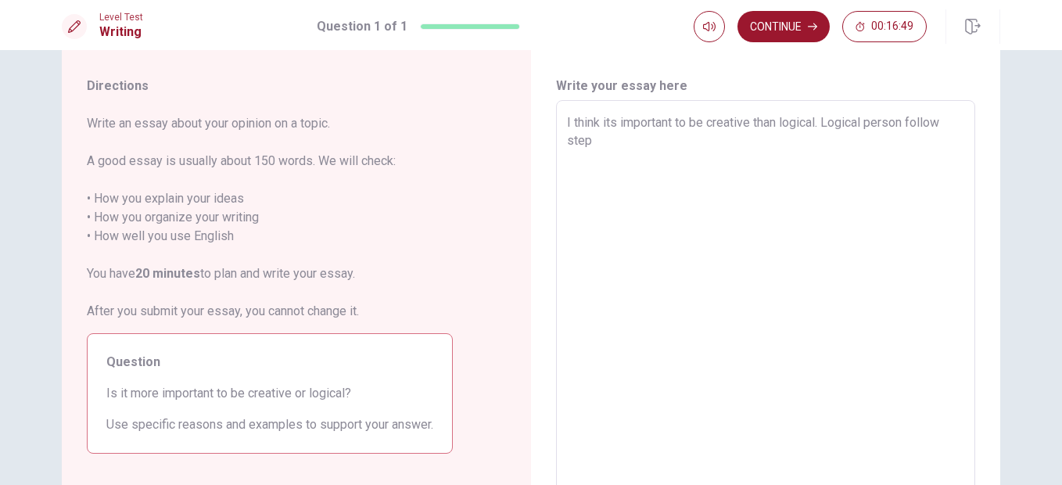
type textarea "x"
type textarea "I think its important to be creative than logical. Logical person follow step a"
type textarea "x"
type textarea "I think its important to be creative than logical. Logical person follow step an"
type textarea "x"
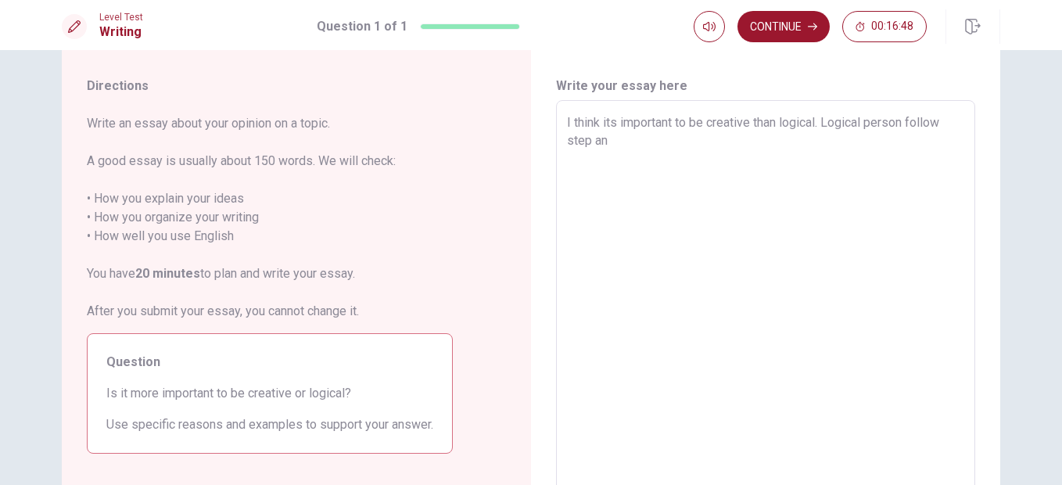
type textarea "I think its important to be creative than logical. Logical person follow step a…"
type textarea "x"
type textarea "I think its important to be creative than logical. Logical person follow step a…"
type textarea "x"
type textarea "I think its important to be creative than logical. Logical person follow step a…"
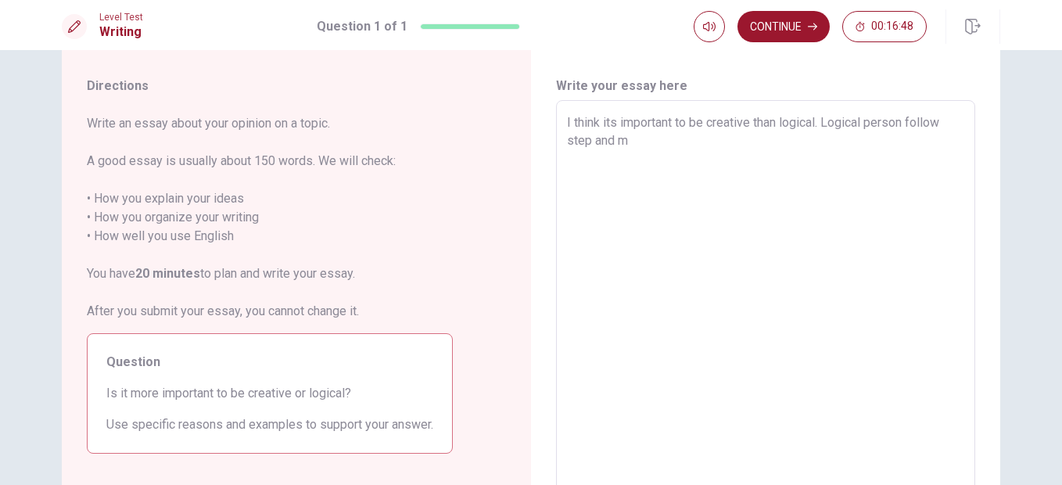
type textarea "x"
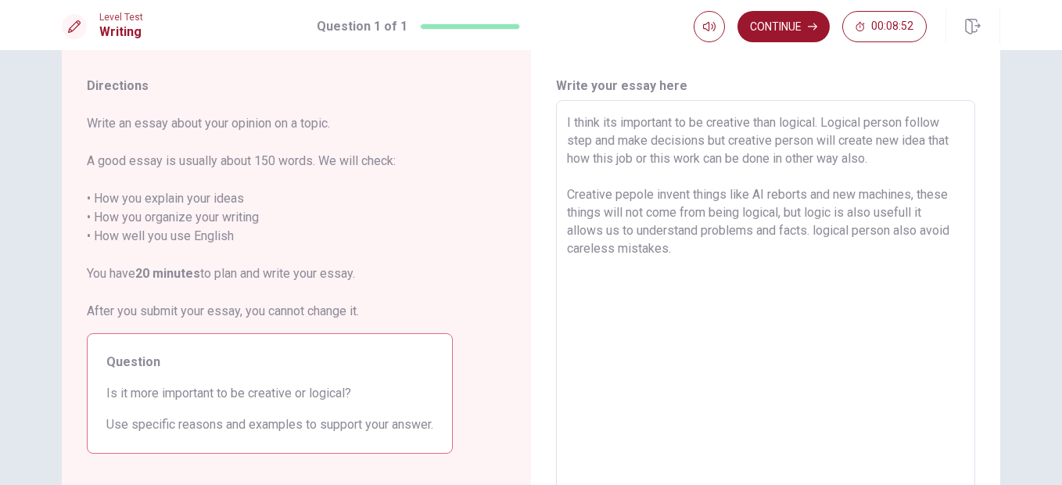
click at [840, 159] on textarea "I think its important to be creative than logical. Logical person follow step a…" at bounding box center [765, 316] width 397 height 407
click at [693, 259] on textarea "I think its important to be creative than logical. Logical person follow step a…" at bounding box center [765, 316] width 397 height 407
click at [795, 20] on button "Continue" at bounding box center [783, 26] width 92 height 31
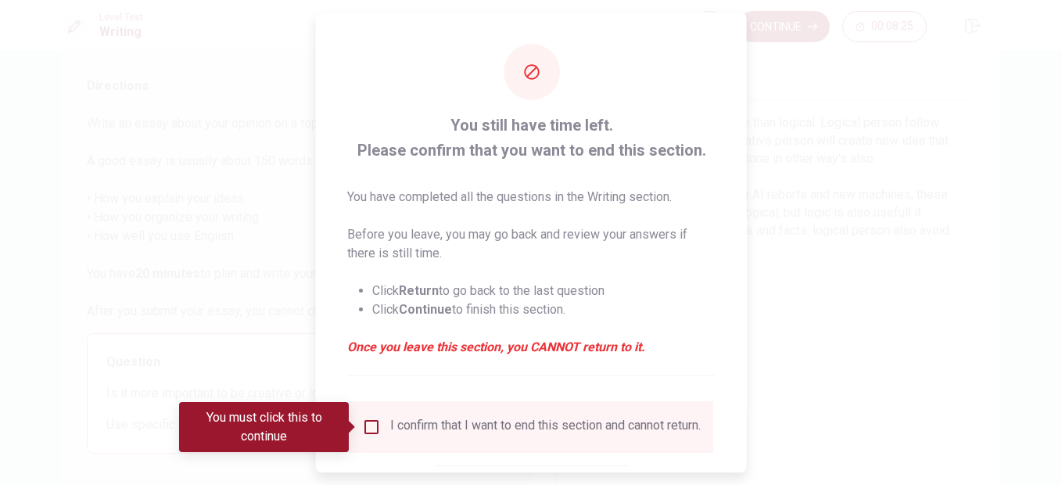
click at [370, 436] on div "I confirm that I want to end this section and cannot return." at bounding box center [531, 427] width 339 height 19
click at [372, 421] on input "You must click this to continue" at bounding box center [371, 427] width 19 height 19
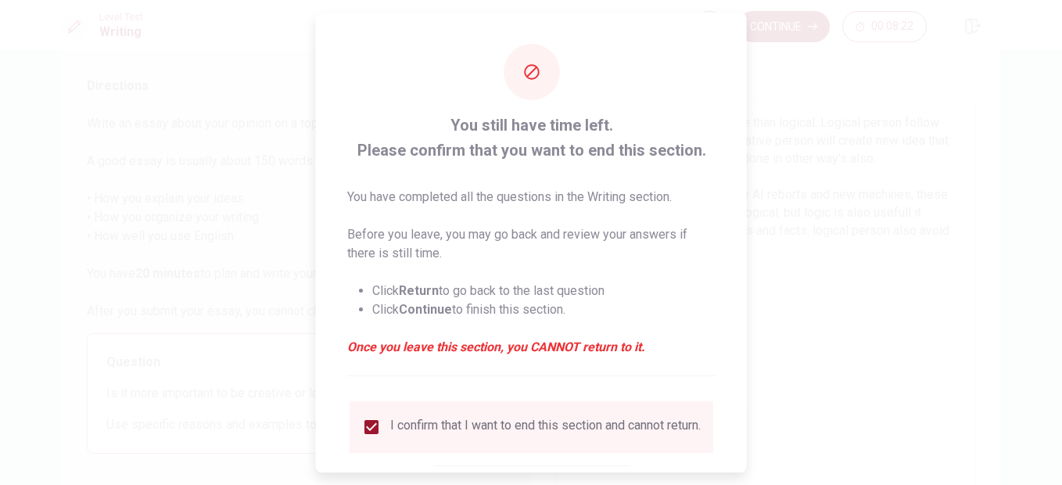
scroll to position [99, 0]
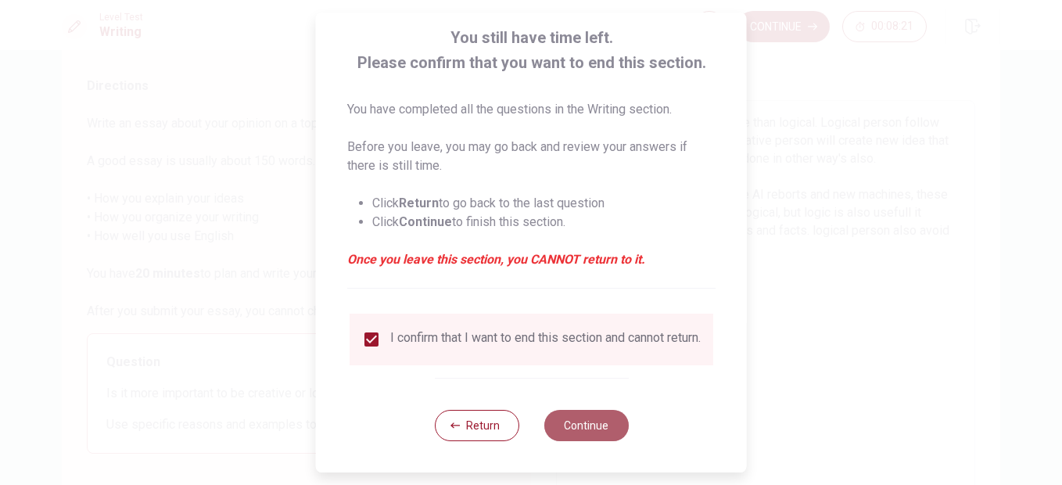
click at [559, 424] on button "Continue" at bounding box center [585, 425] width 84 height 31
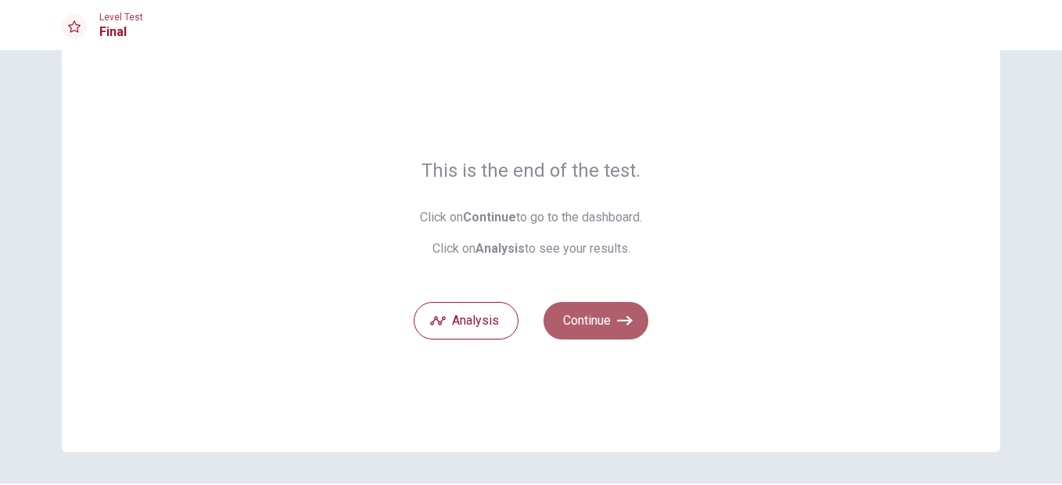
click at [611, 331] on button "Continue" at bounding box center [595, 321] width 105 height 38
